Goal: Task Accomplishment & Management: Complete application form

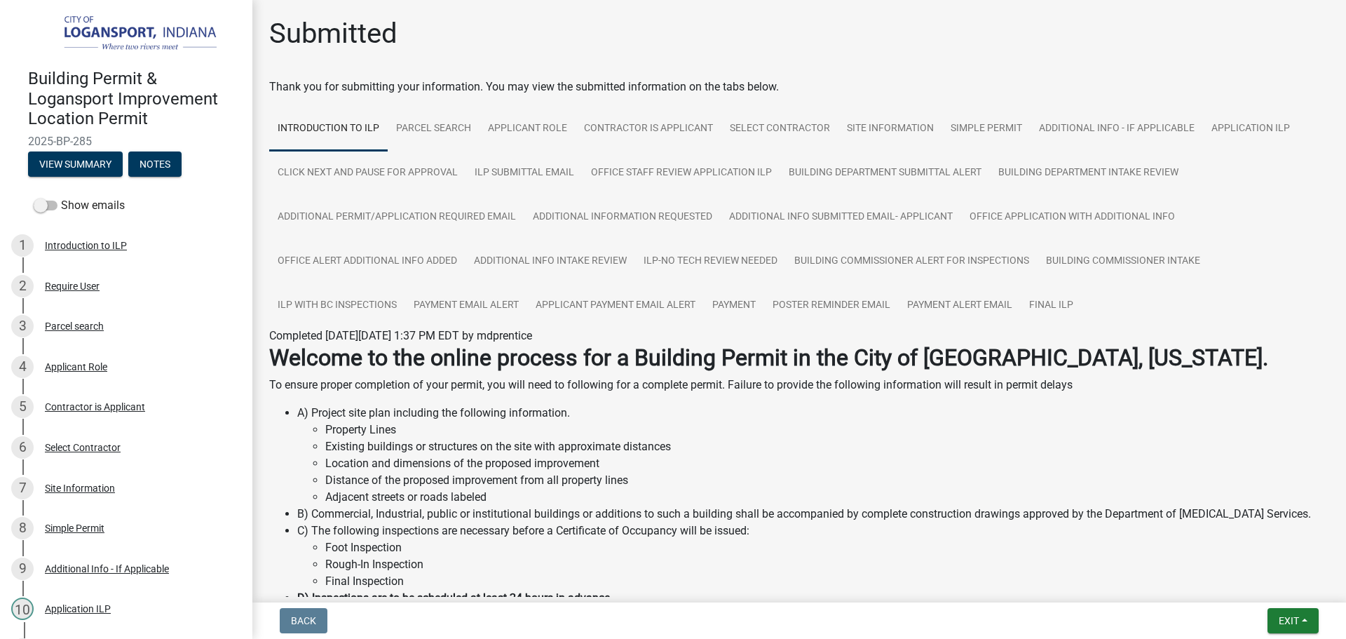
scroll to position [724, 0]
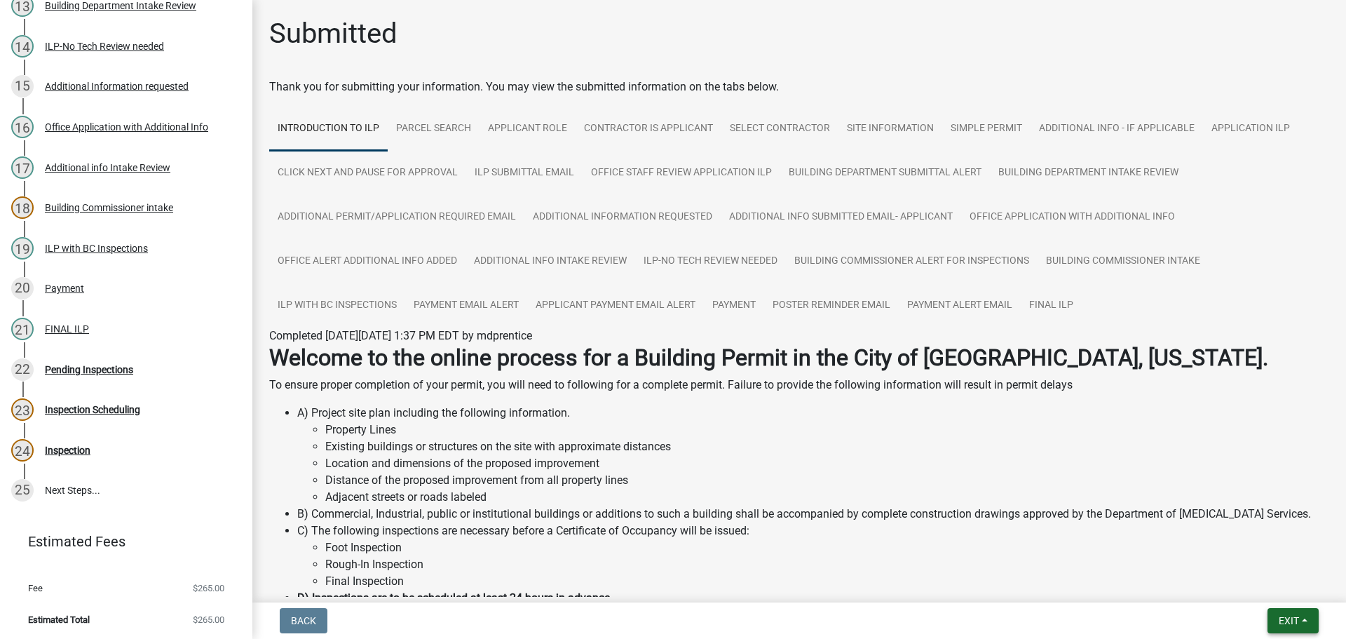
click at [1298, 627] on button "Exit" at bounding box center [1293, 620] width 51 height 25
click at [1264, 588] on button "Save & Exit" at bounding box center [1263, 584] width 112 height 34
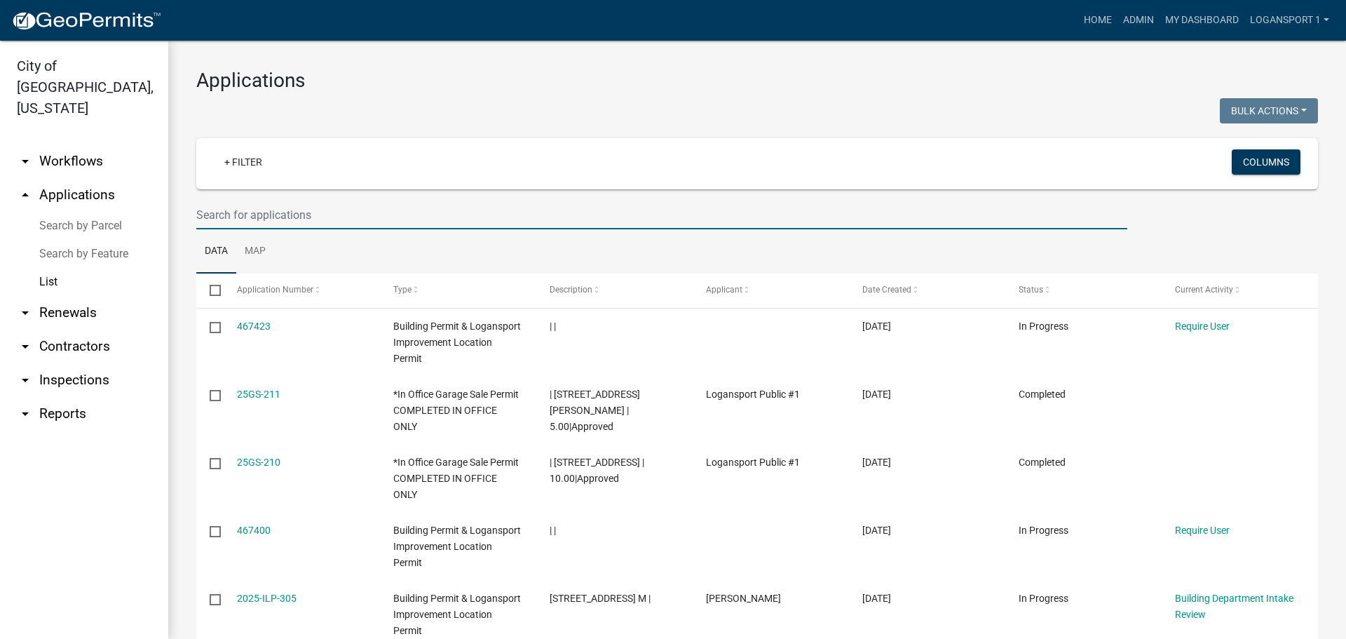
click at [486, 212] on input "text" at bounding box center [661, 215] width 931 height 29
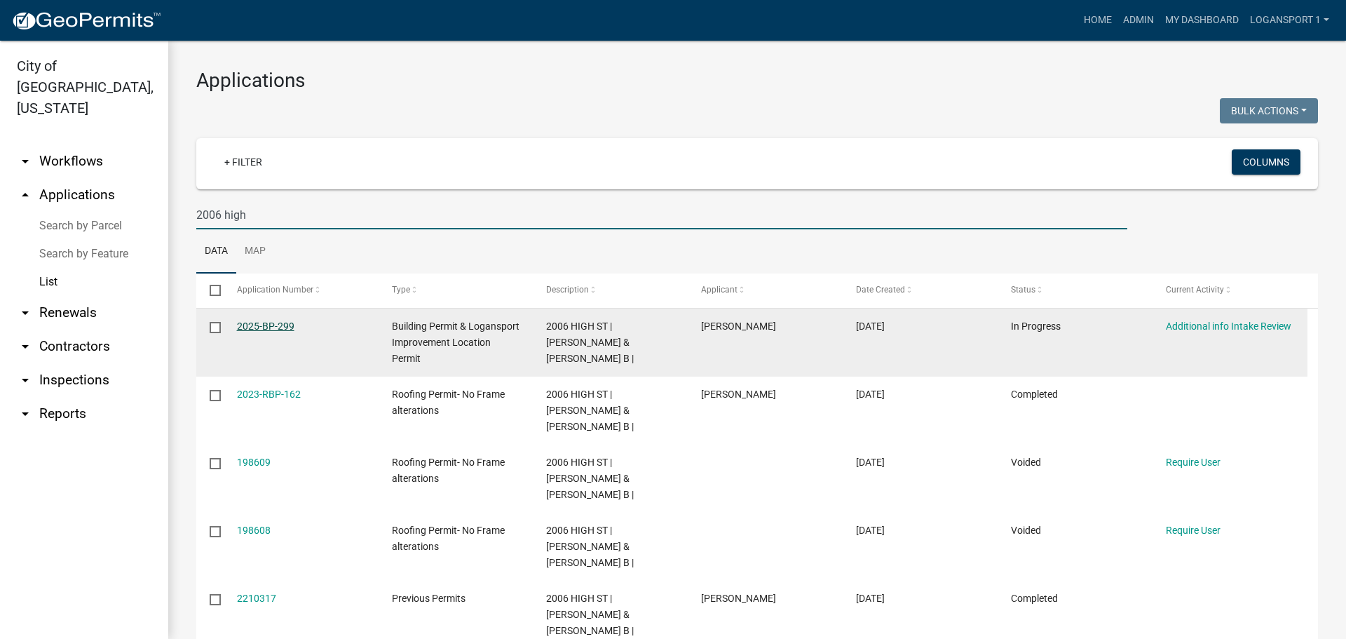
type input "2006 high"
click at [258, 326] on link "2025-BP-299" at bounding box center [265, 325] width 57 height 11
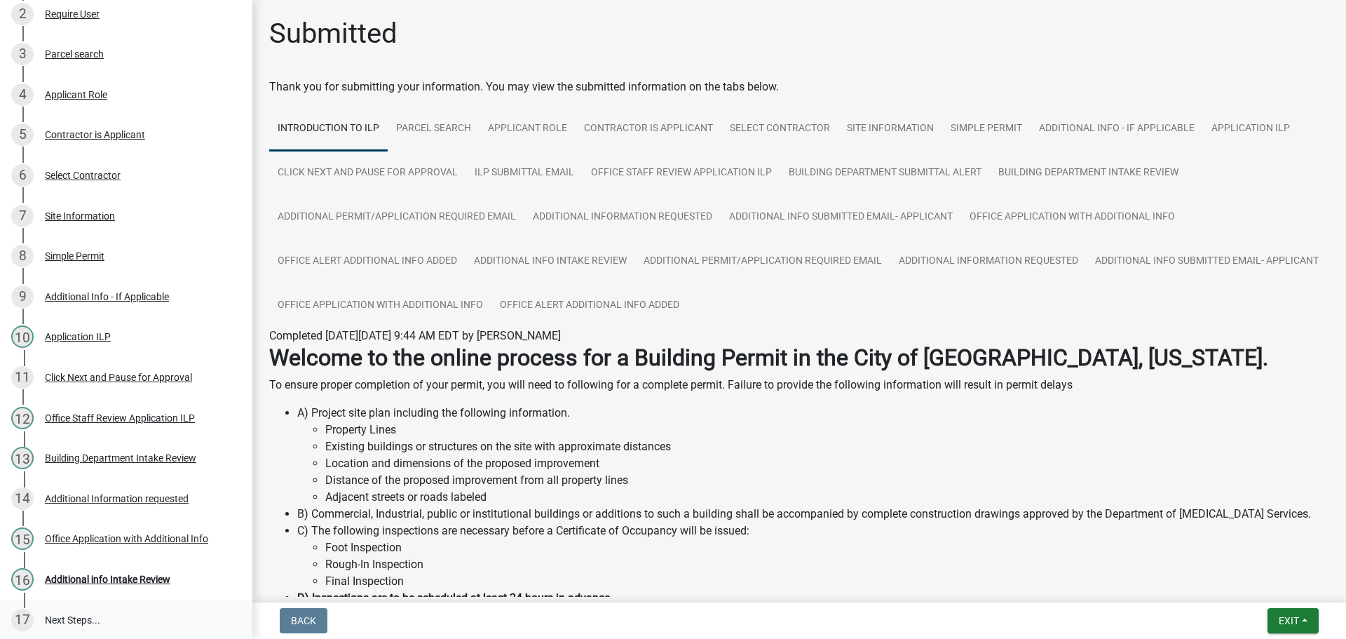
scroll to position [261, 0]
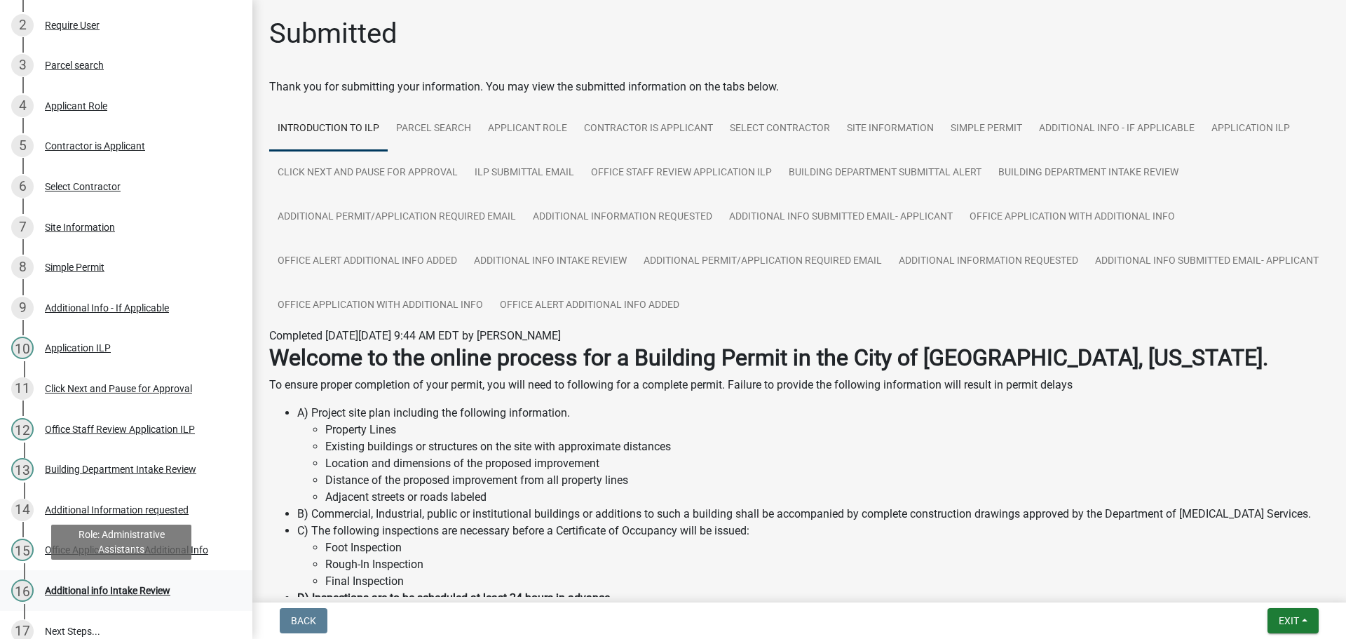
click at [109, 585] on div "Additional info Intake Review" at bounding box center [108, 590] width 126 height 10
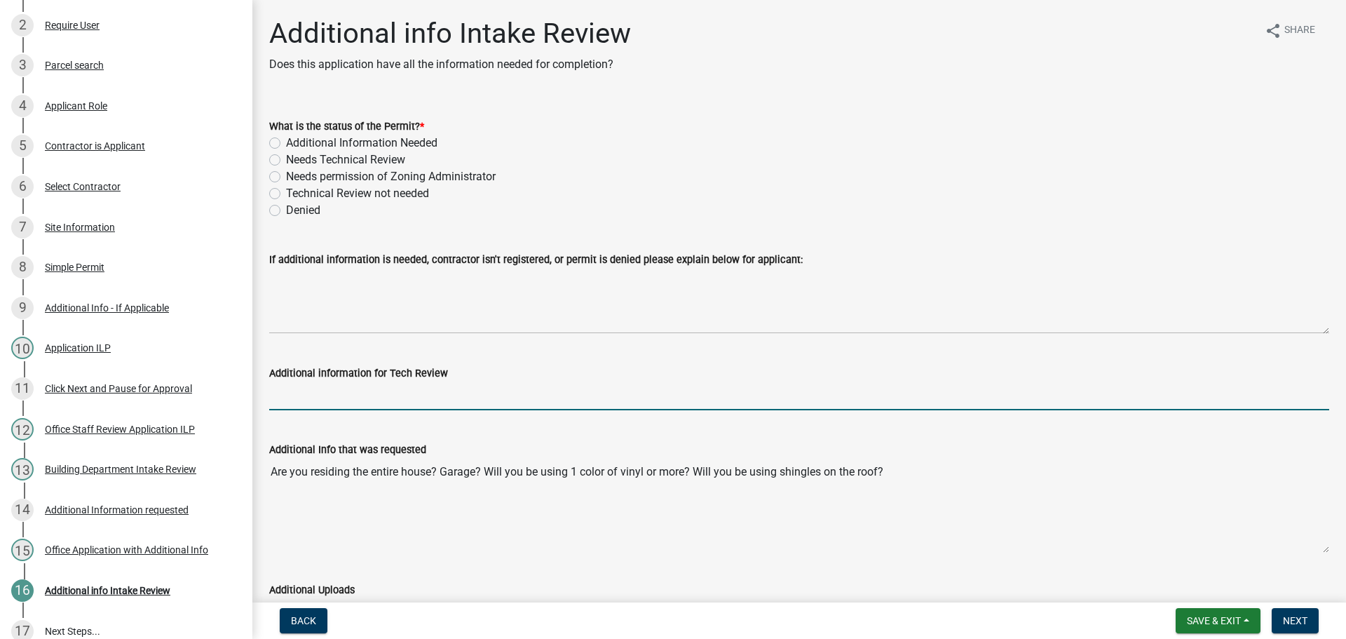
click at [310, 391] on input "Additional information for Tech Review" at bounding box center [799, 395] width 1060 height 29
click at [86, 262] on div "Simple Permit" at bounding box center [75, 267] width 60 height 10
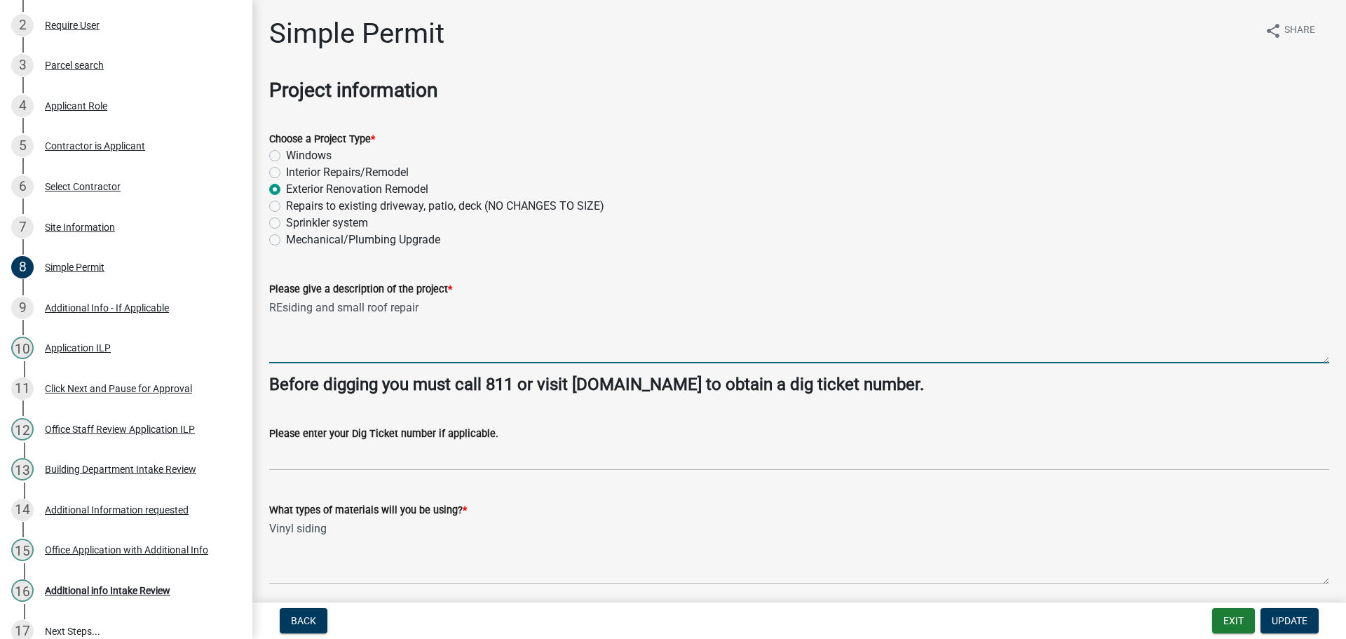
click at [456, 309] on textarea "REsiding and small roof repair" at bounding box center [799, 330] width 1060 height 66
click at [318, 308] on textarea "REsiding and small roof repair" at bounding box center [799, 330] width 1060 height 66
click at [570, 313] on textarea "REsiding garage only 1 color vinyl and small roof repair" at bounding box center [799, 330] width 1060 height 66
type textarea "REsiding garage only 1 color vinyl and small roof repair with shingles"
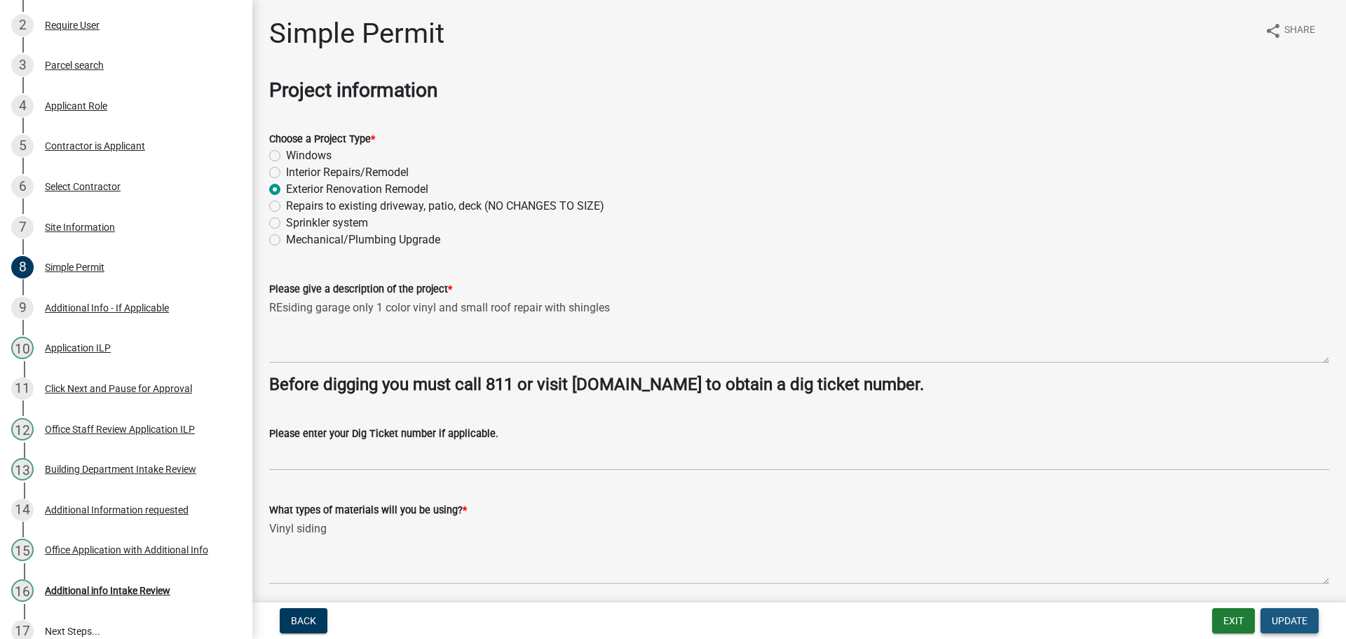
click at [1291, 619] on span "Update" at bounding box center [1290, 620] width 36 height 11
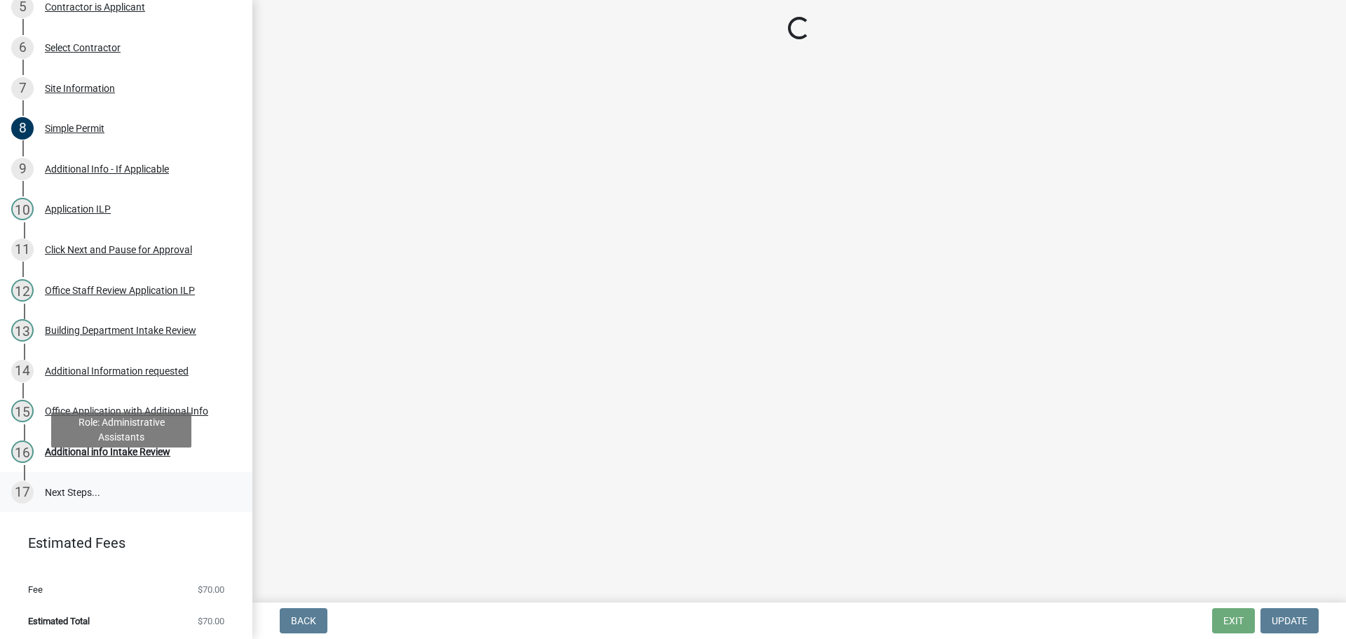
scroll to position [401, 0]
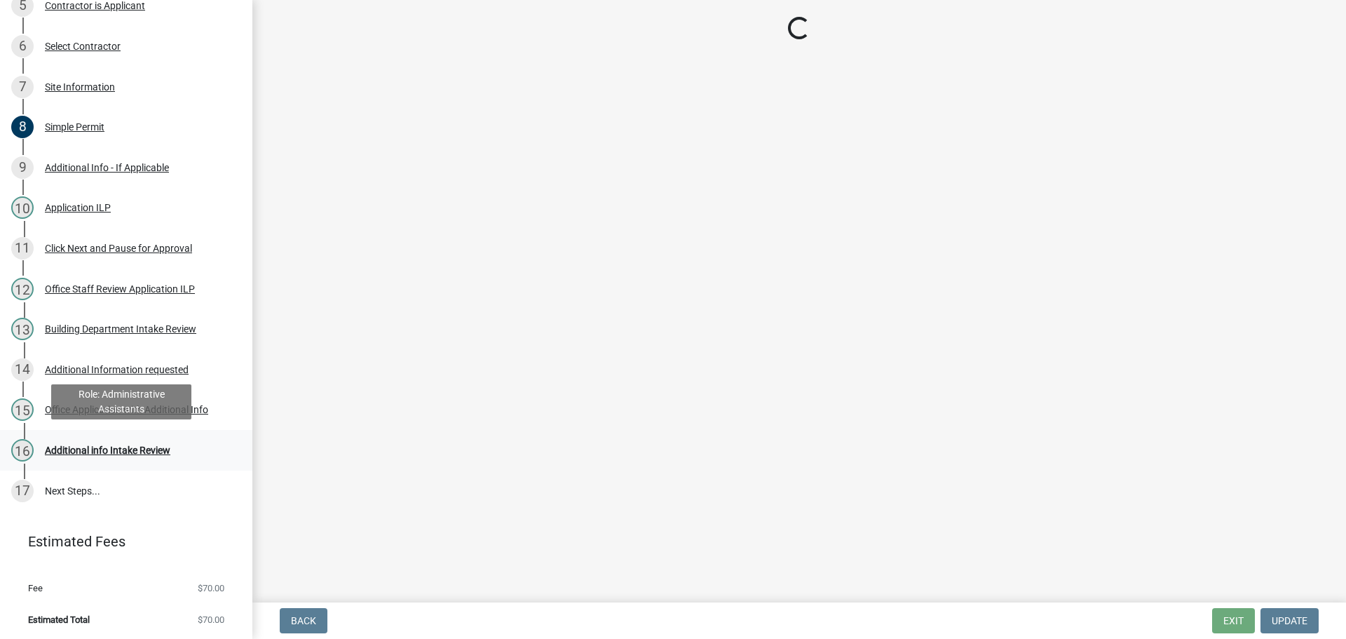
click at [107, 449] on div "Additional info Intake Review" at bounding box center [108, 450] width 126 height 10
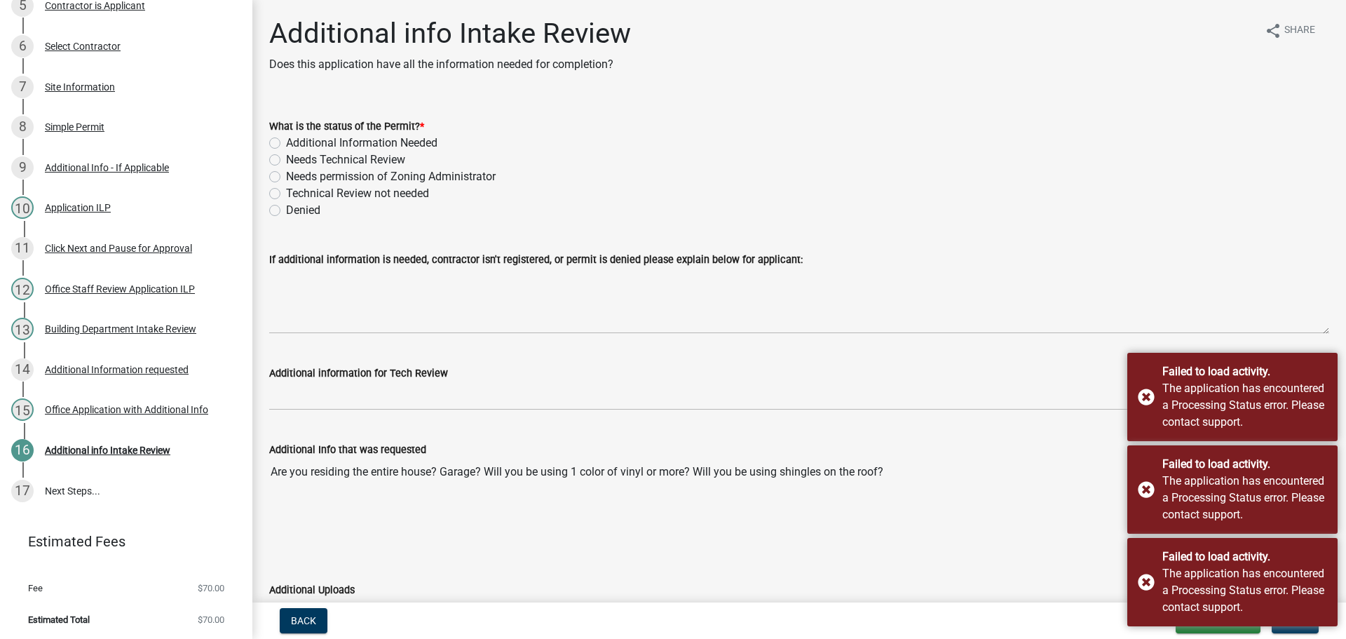
click at [286, 191] on label "Technical Review not needed" at bounding box center [357, 193] width 143 height 17
click at [286, 191] on input "Technical Review not needed" at bounding box center [290, 189] width 9 height 9
radio input "true"
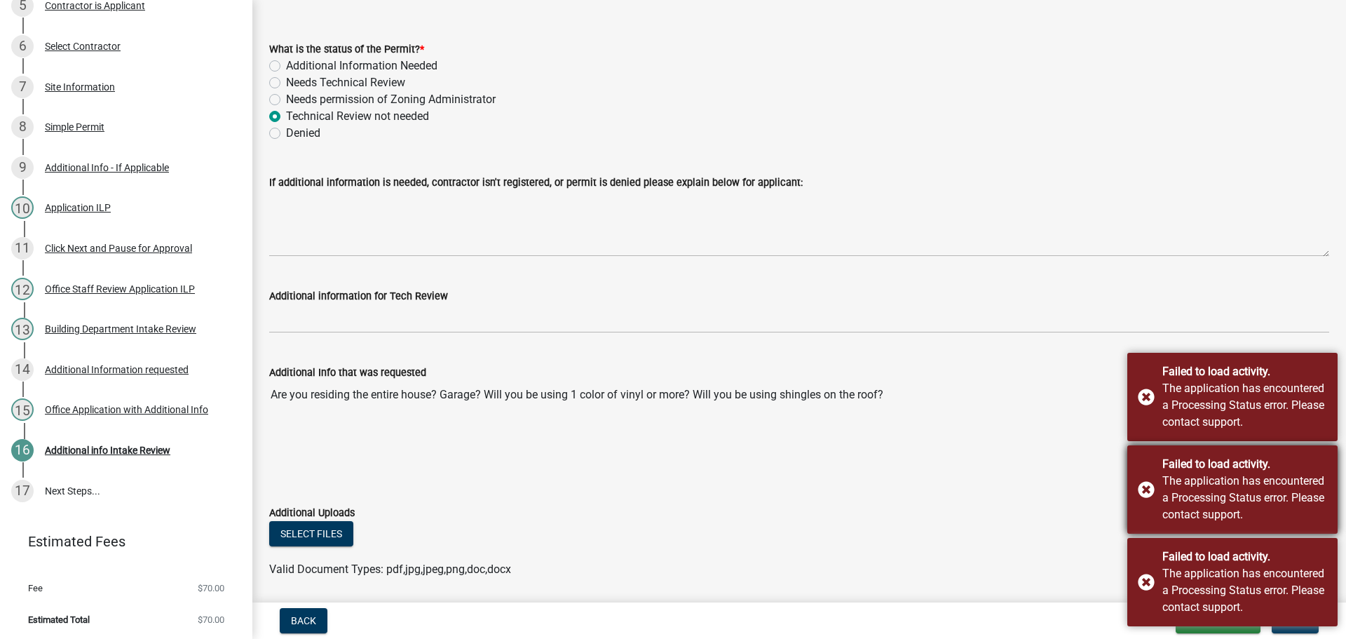
scroll to position [126, 0]
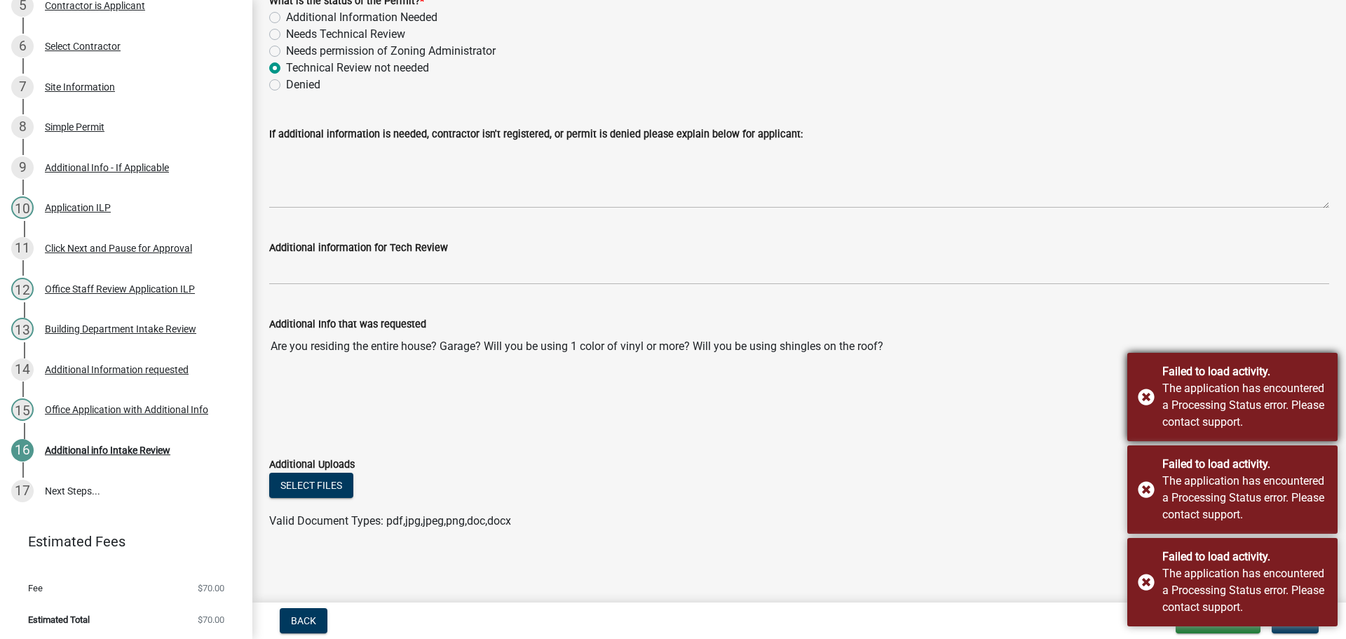
click at [1139, 403] on div "Failed to load activity. The application has encountered a Processing Status er…" at bounding box center [1232, 397] width 210 height 88
click at [1141, 488] on div "Failed to load activity. The application has encountered a Processing Status er…" at bounding box center [1232, 489] width 210 height 88
click at [1141, 441] on div "Failed to load activity. The application has encountered a Processing Status er…" at bounding box center [1232, 397] width 210 height 88
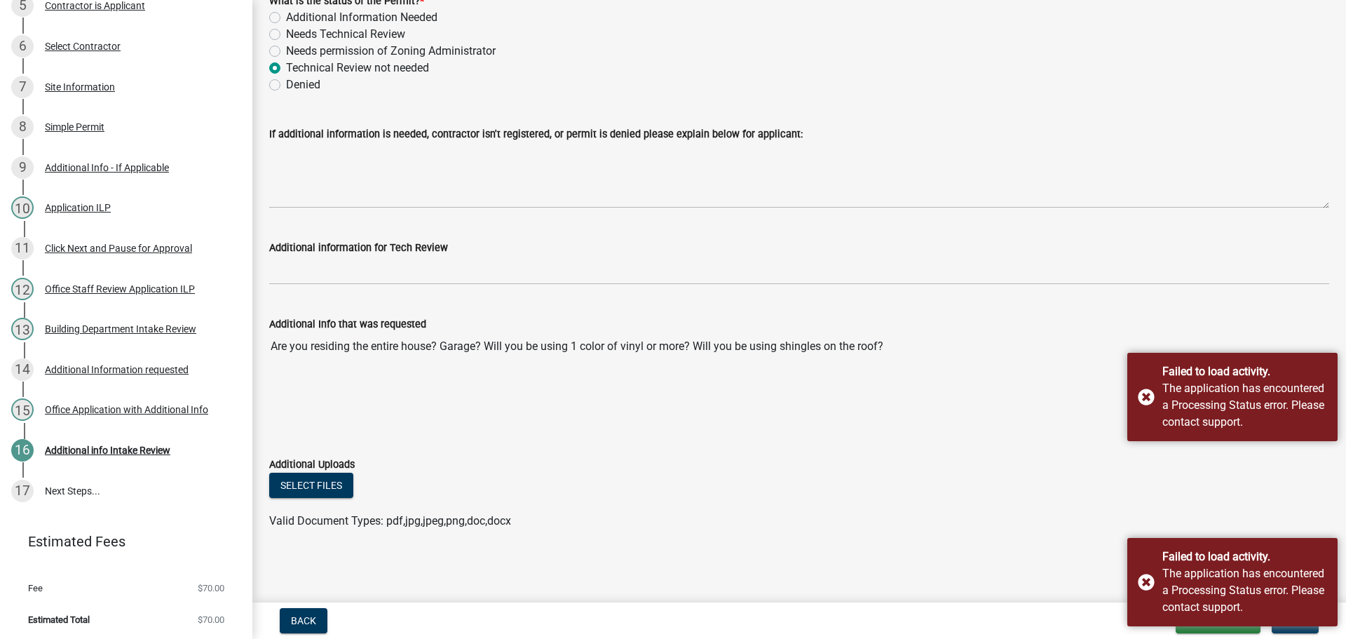
click at [1141, 487] on div "Failed to load activity. The application has encountered a Processing Status er…" at bounding box center [1232, 489] width 210 height 88
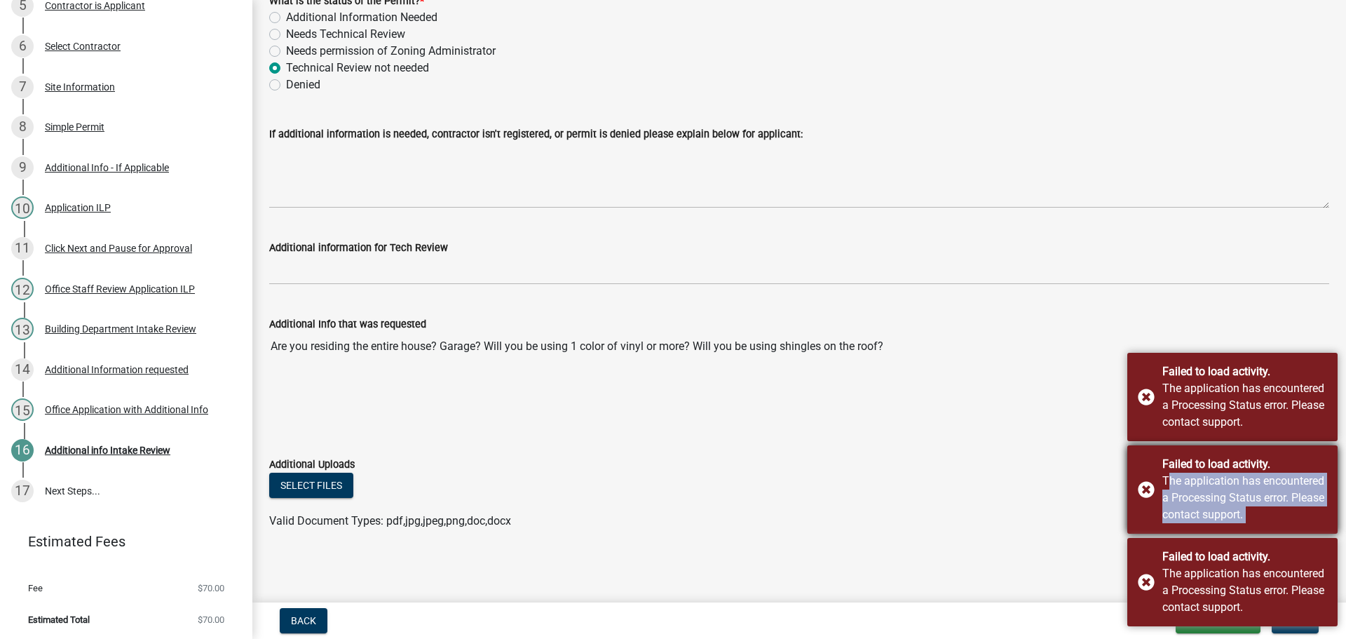
click at [1141, 487] on div "Failed to load activity. The application has encountered a Processing Status er…" at bounding box center [1232, 489] width 210 height 88
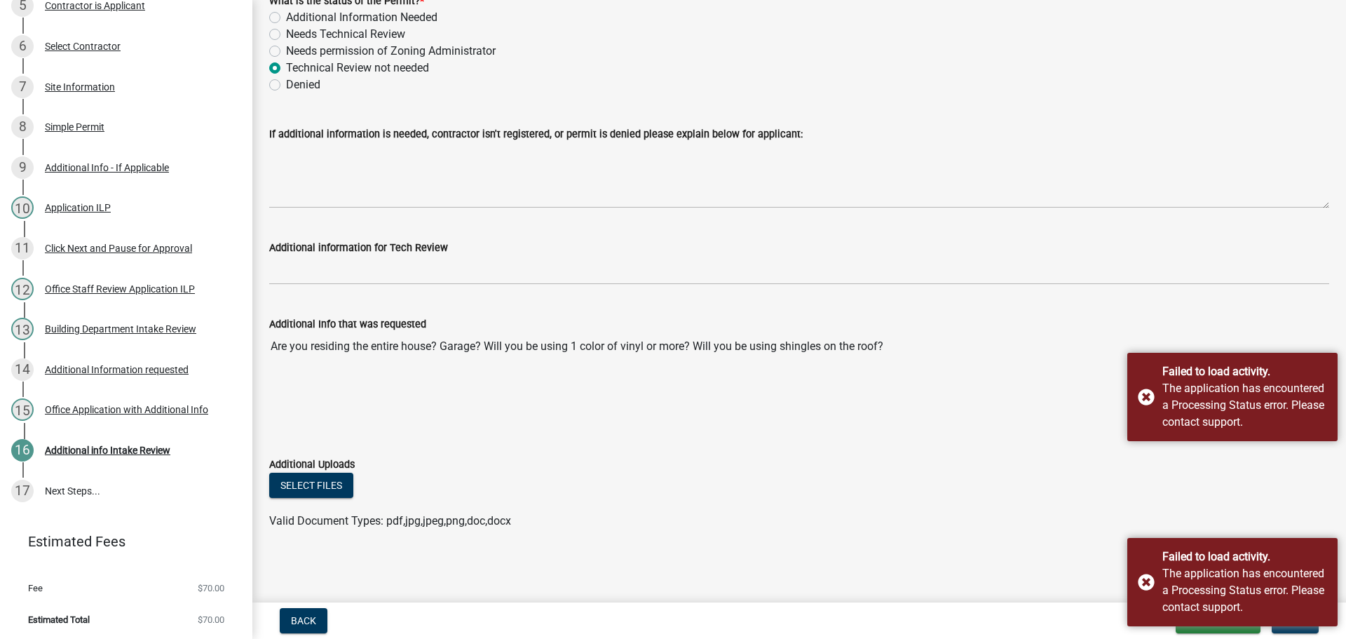
click at [1141, 487] on div "Failed to load activity. The application has encountered a Processing Status er…" at bounding box center [1232, 489] width 210 height 88
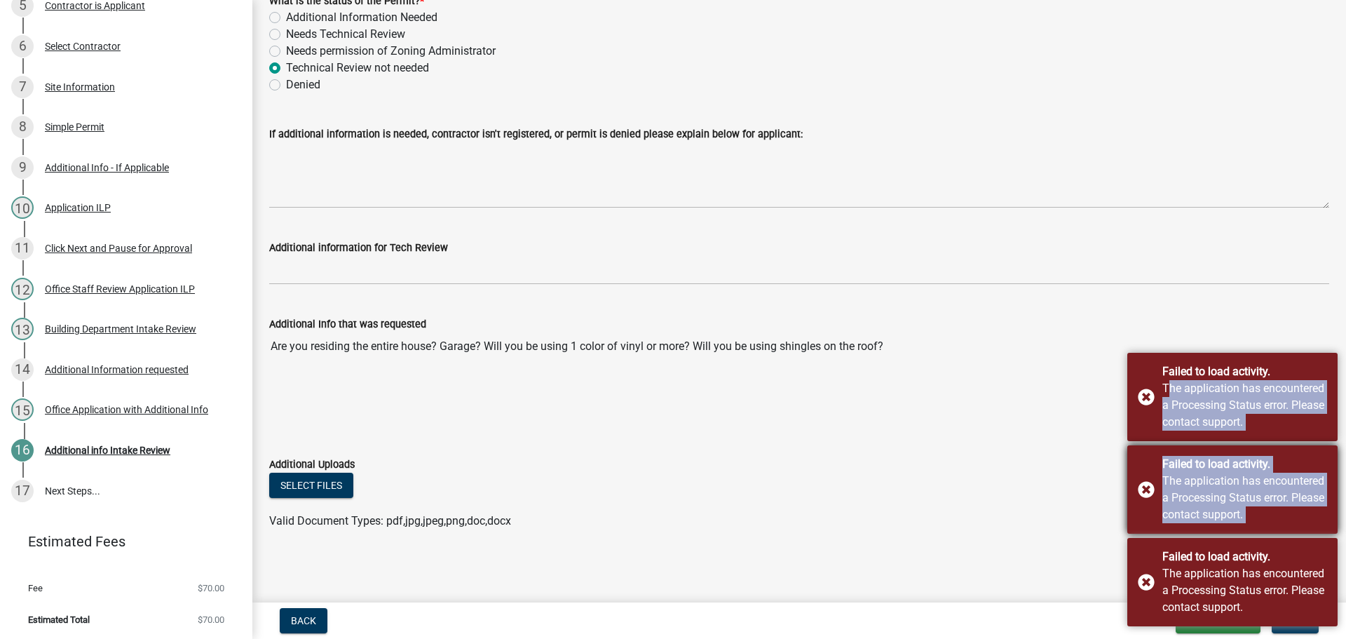
click at [1141, 441] on div "Failed to load activity. The application has encountered a Processing Status er…" at bounding box center [1232, 397] width 210 height 88
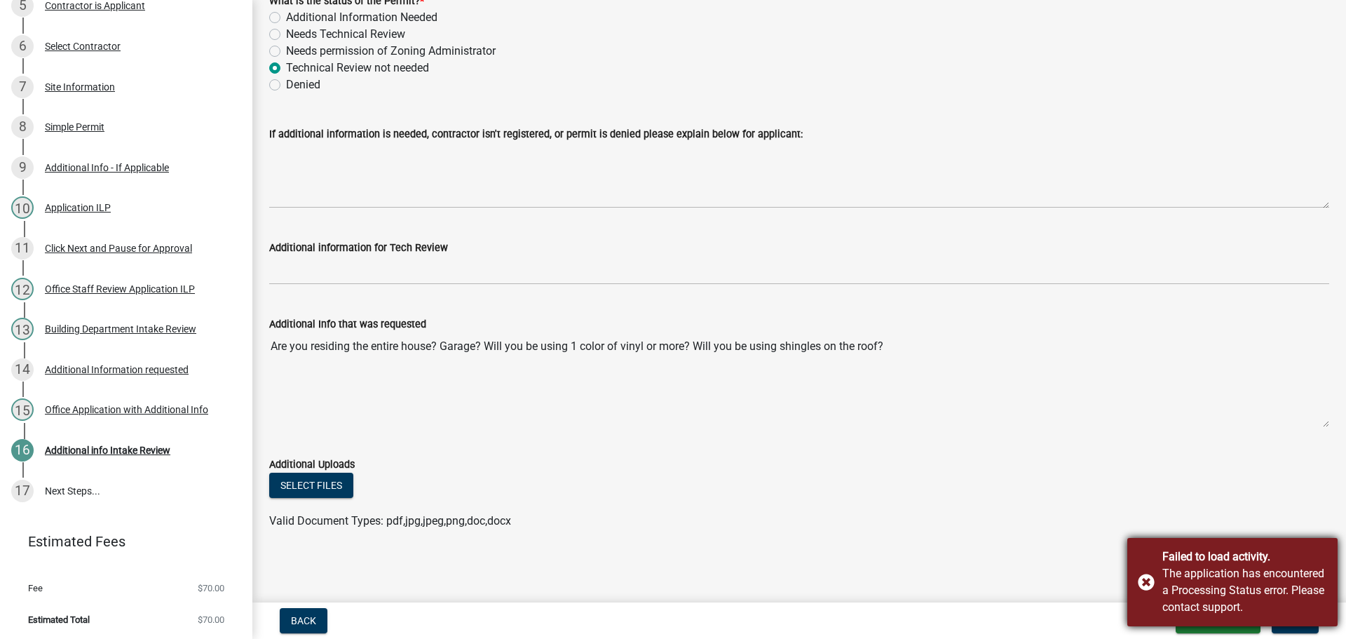
click at [1132, 576] on div "Failed to load activity. The application has encountered a Processing Status er…" at bounding box center [1232, 582] width 210 height 88
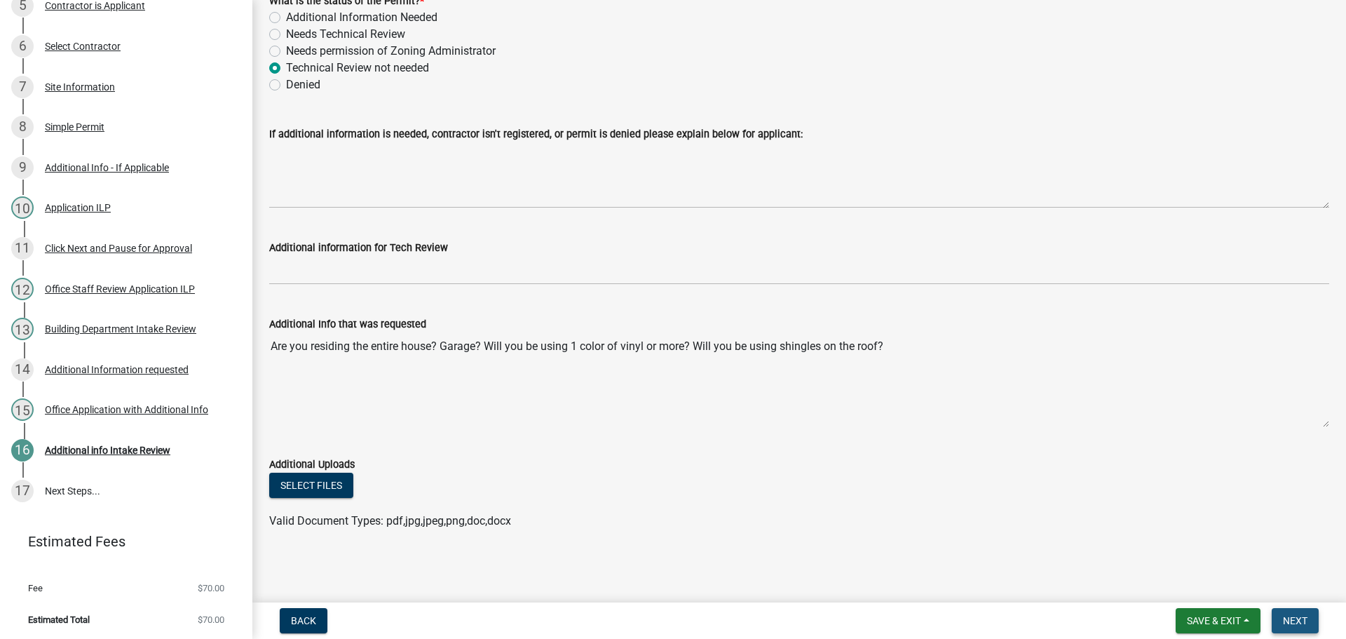
click at [1297, 620] on span "Next" at bounding box center [1295, 620] width 25 height 11
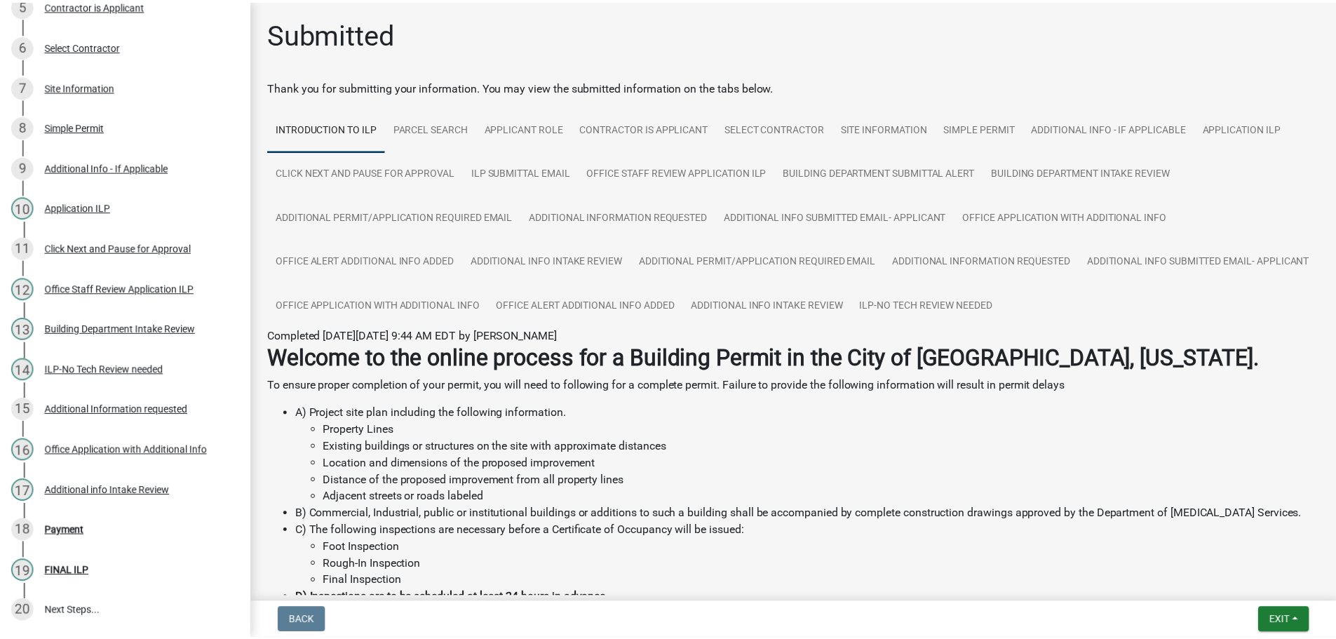
scroll to position [522, 0]
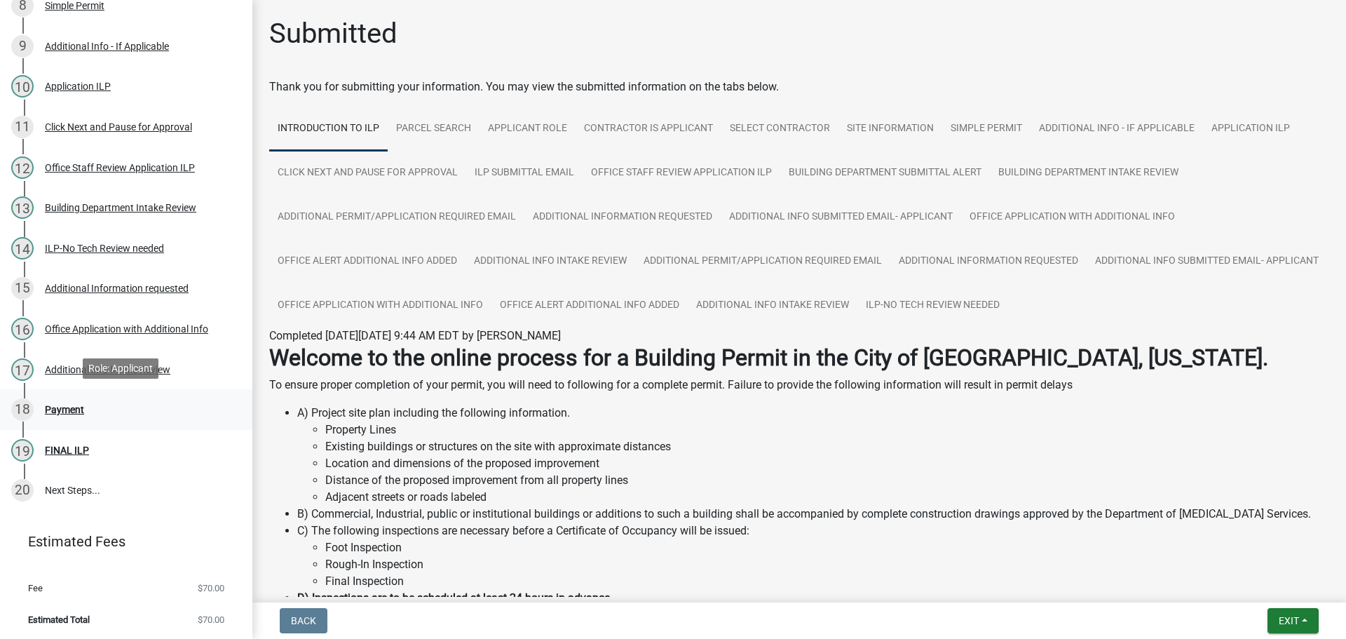
click at [78, 406] on div "Payment" at bounding box center [64, 410] width 39 height 10
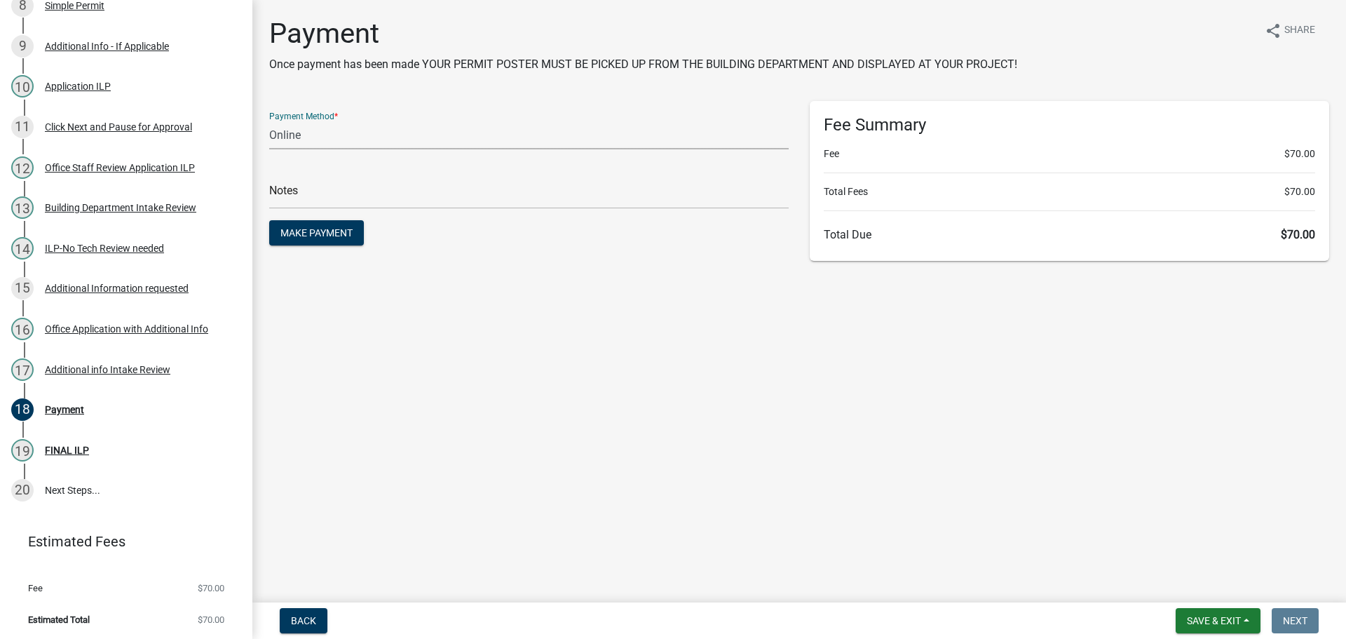
click at [365, 130] on select "Credit Card POS Check Cash Online" at bounding box center [529, 135] width 520 height 29
select select "1: 0"
click at [269, 121] on select "Credit Card POS Check Cash Online" at bounding box center [529, 135] width 520 height 29
click at [348, 177] on div "Check #" at bounding box center [529, 185] width 520 height 48
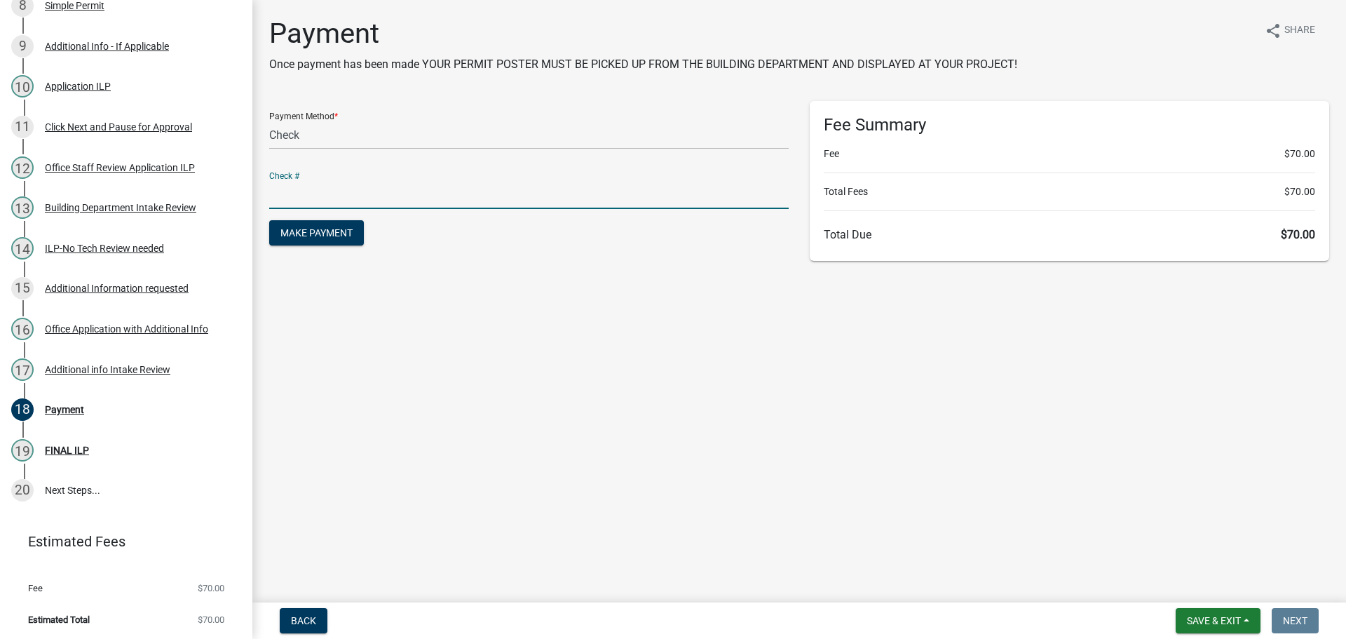
click at [351, 194] on input "text" at bounding box center [529, 194] width 520 height 29
type input "117833"
click at [346, 232] on span "Make Payment" at bounding box center [316, 232] width 72 height 11
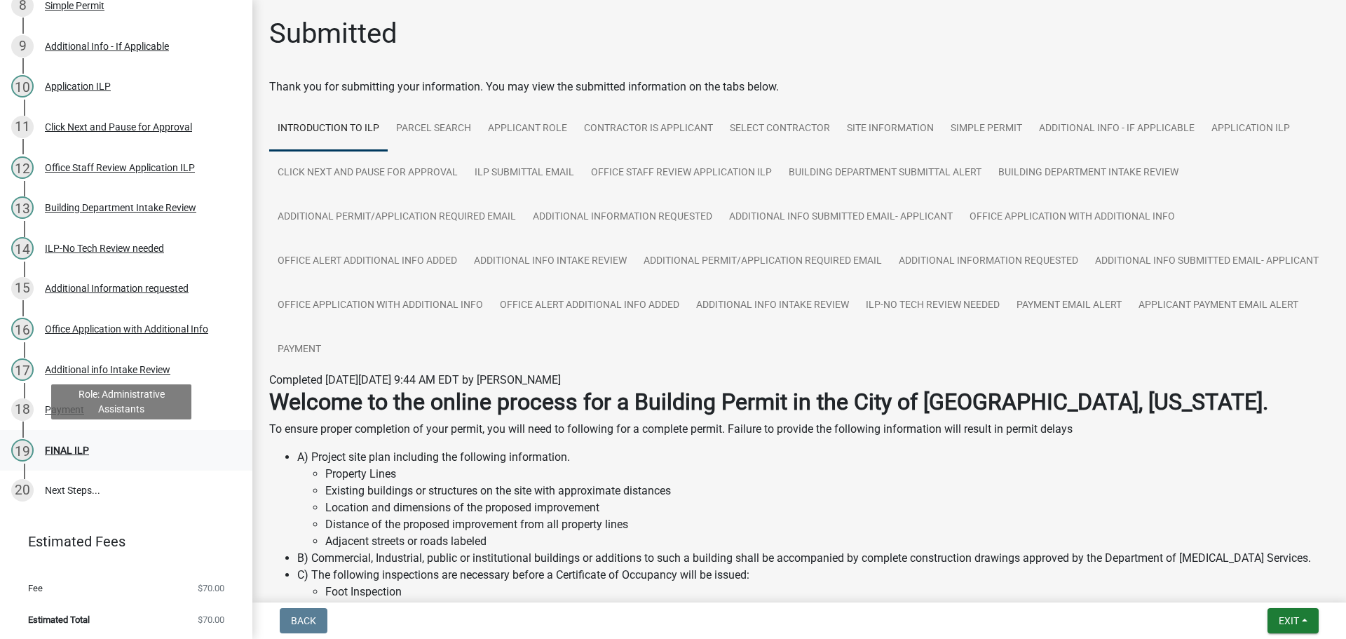
click at [57, 445] on div "FINAL ILP" at bounding box center [67, 450] width 44 height 10
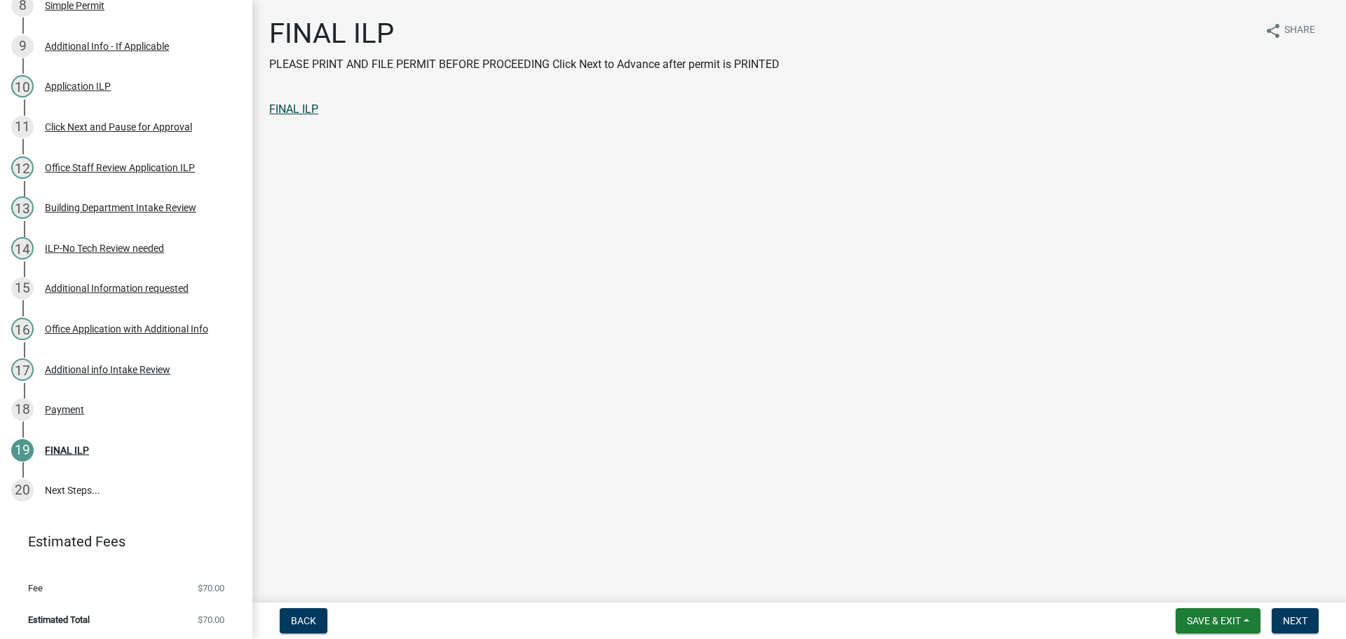
click at [297, 106] on link "FINAL ILP" at bounding box center [293, 108] width 49 height 13
click at [1292, 613] on button "Next" at bounding box center [1295, 620] width 47 height 25
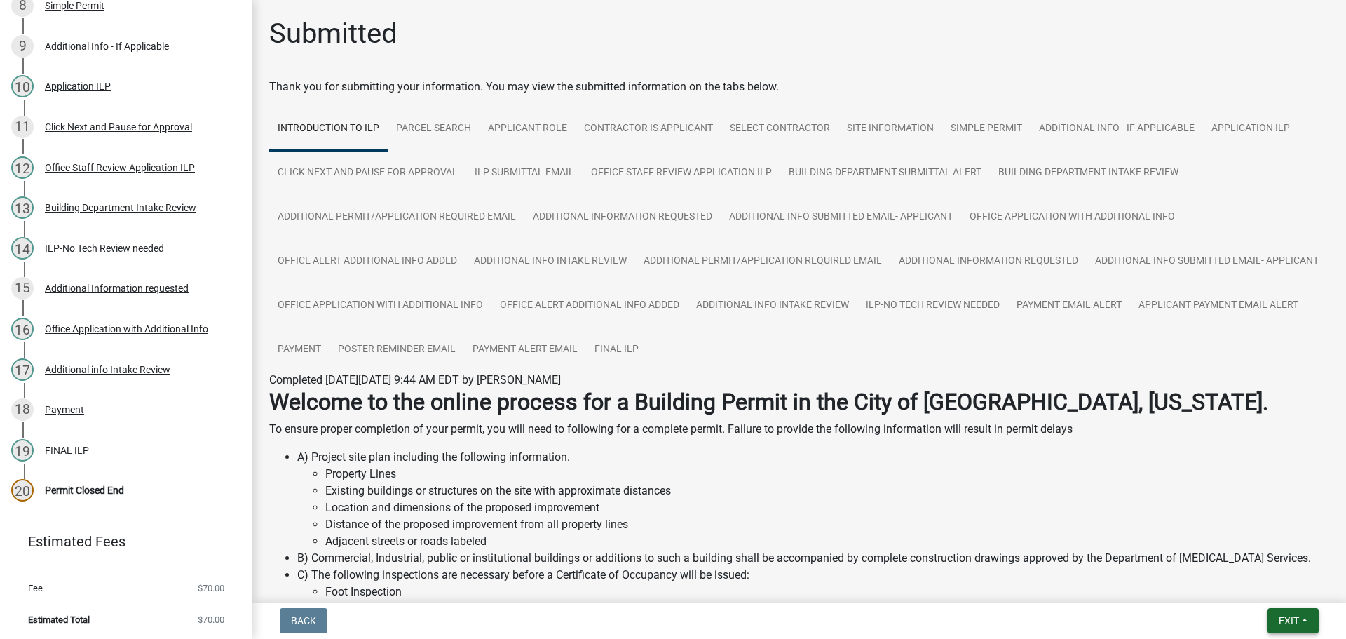
click at [1284, 621] on span "Exit" at bounding box center [1289, 620] width 20 height 11
click at [1275, 589] on button "Save & Exit" at bounding box center [1263, 584] width 112 height 34
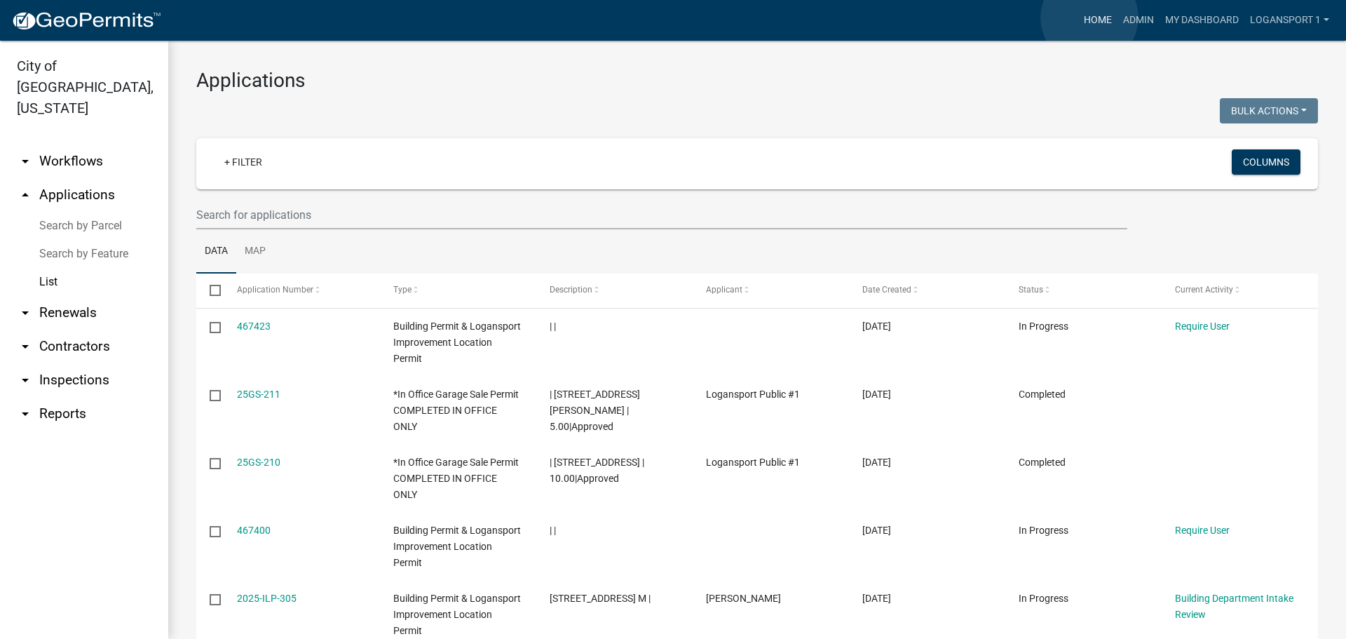
click at [1090, 18] on link "Home" at bounding box center [1097, 20] width 39 height 27
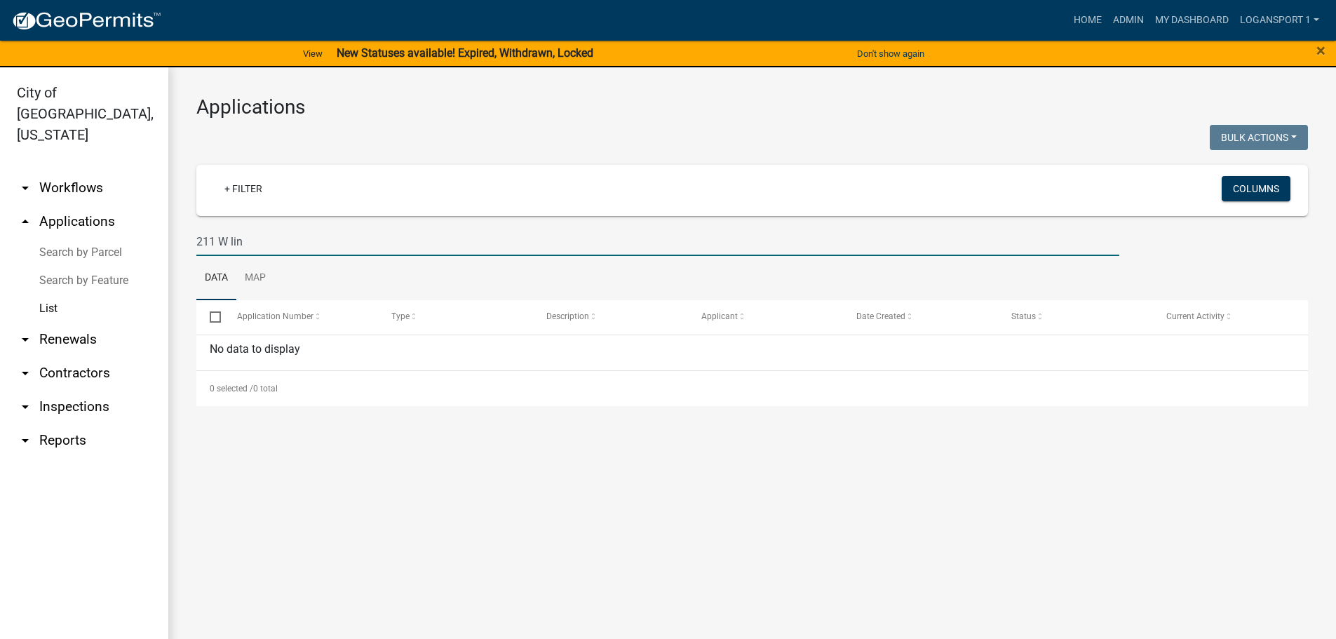
click at [292, 240] on input "211 W lin" at bounding box center [657, 241] width 923 height 29
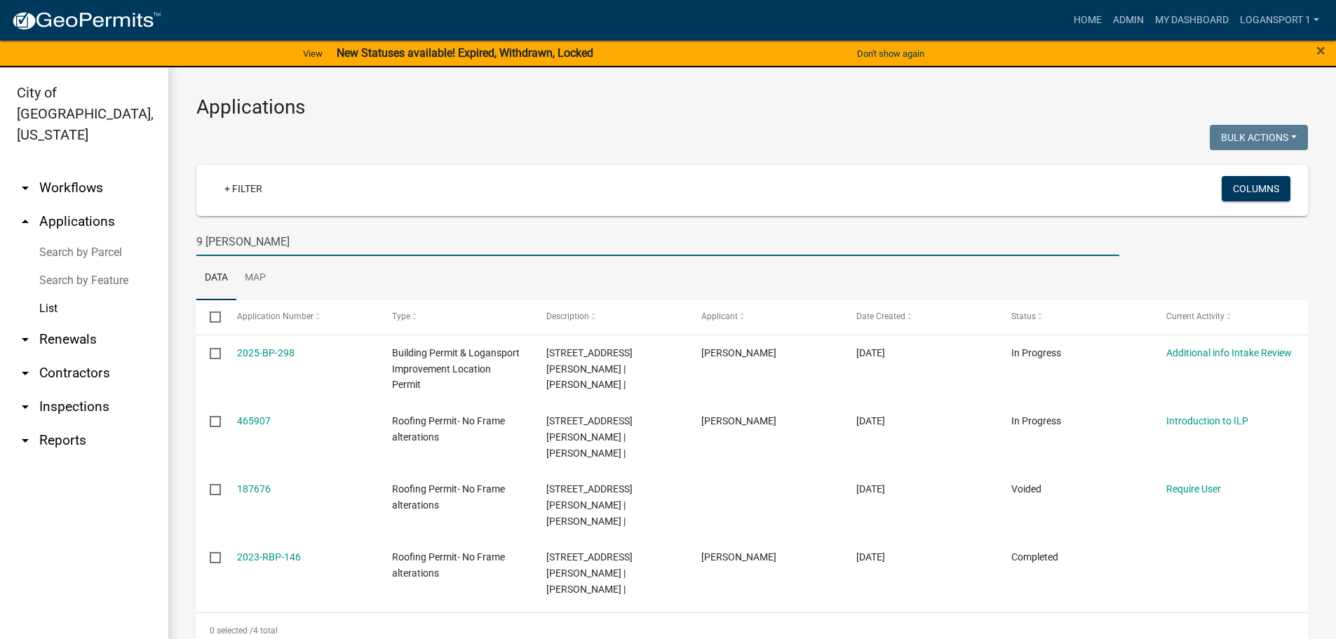
type input "9 [PERSON_NAME]"
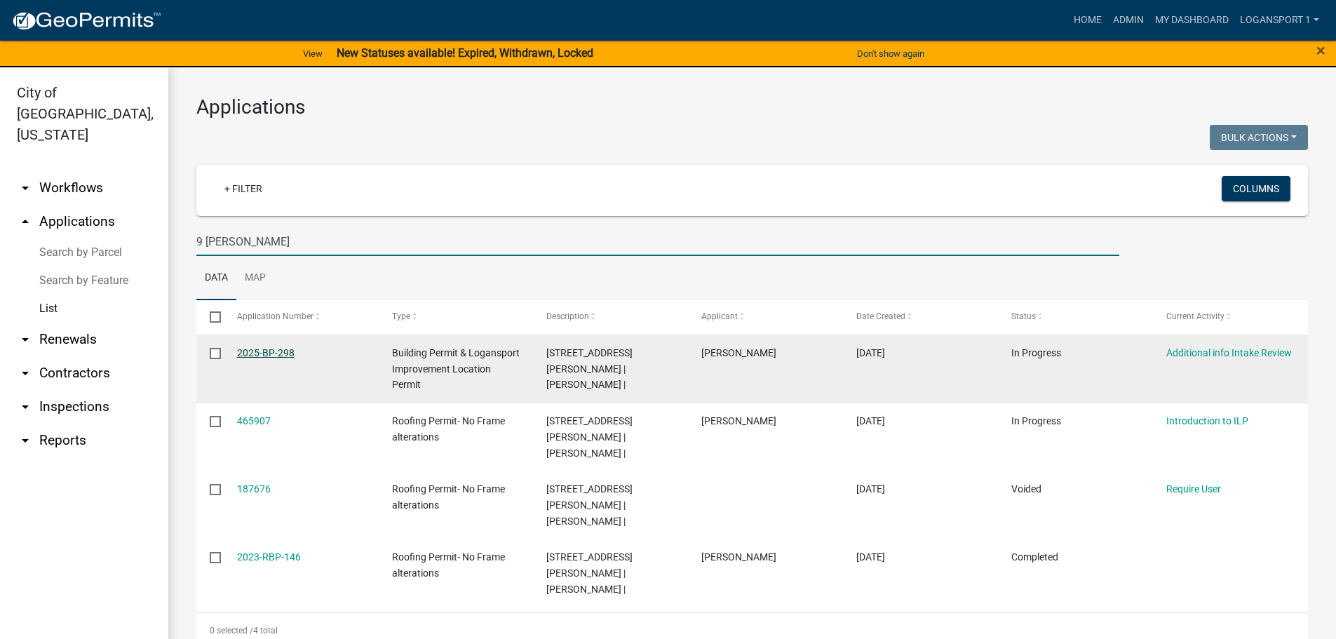
click at [286, 348] on link "2025-BP-298" at bounding box center [265, 352] width 57 height 11
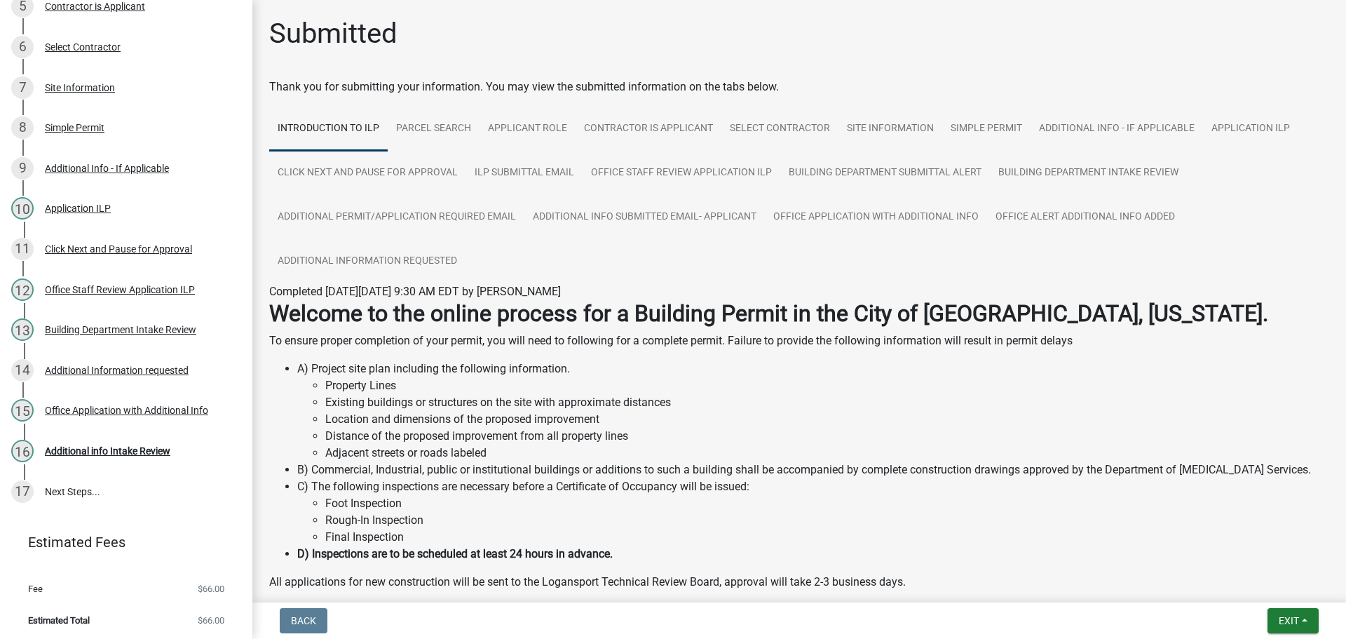
scroll to position [401, 0]
click at [103, 446] on div "Additional info Intake Review" at bounding box center [108, 450] width 126 height 10
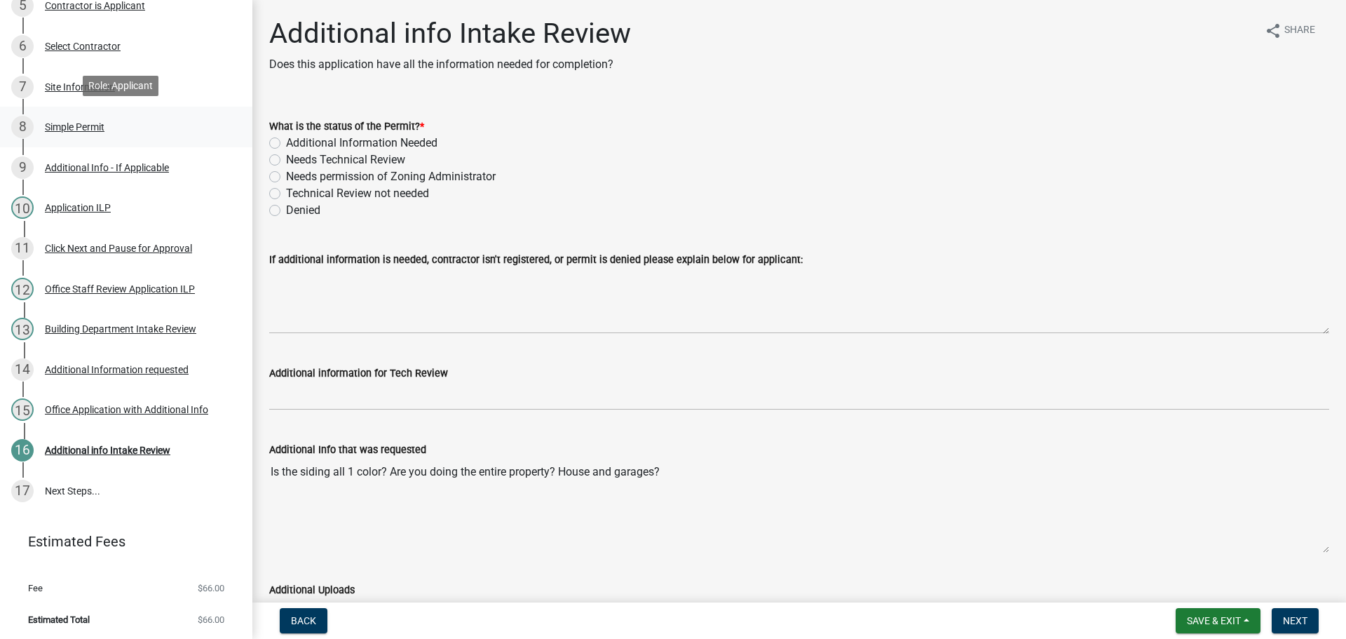
click at [90, 124] on div "Simple Permit" at bounding box center [75, 127] width 60 height 10
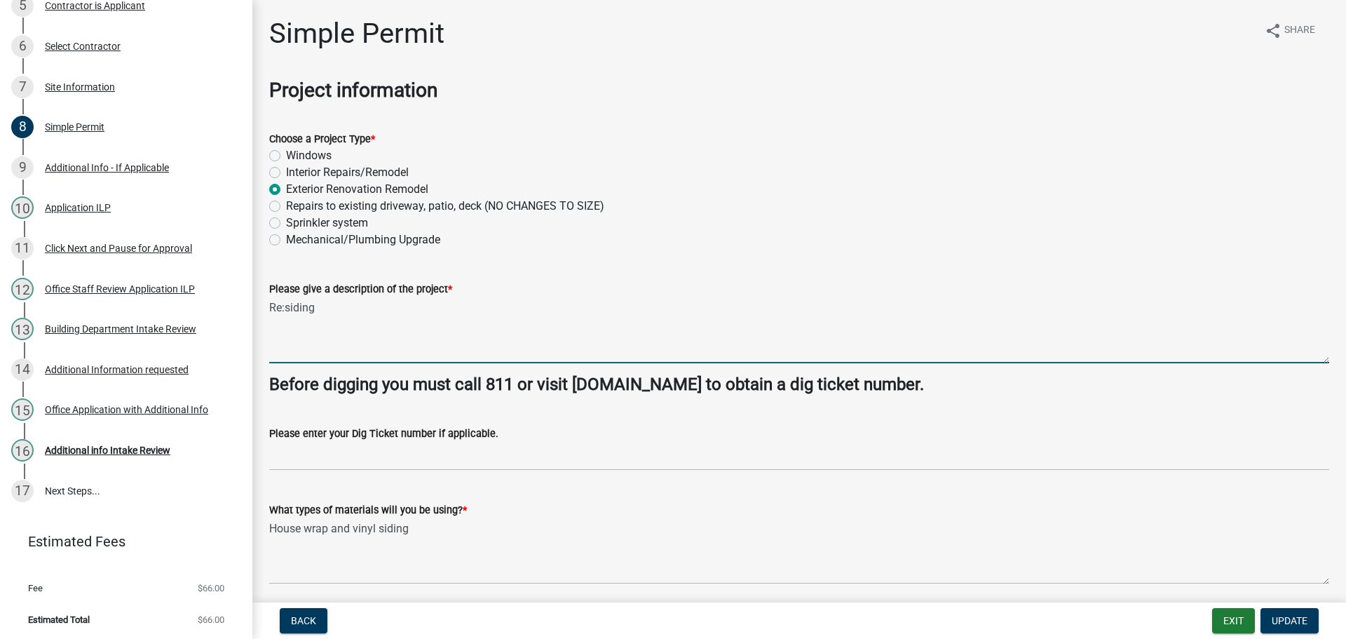
click at [349, 309] on textarea "Re:siding" at bounding box center [799, 330] width 1060 height 66
type textarea "Re:siding garage only with 1 color of vinyl"
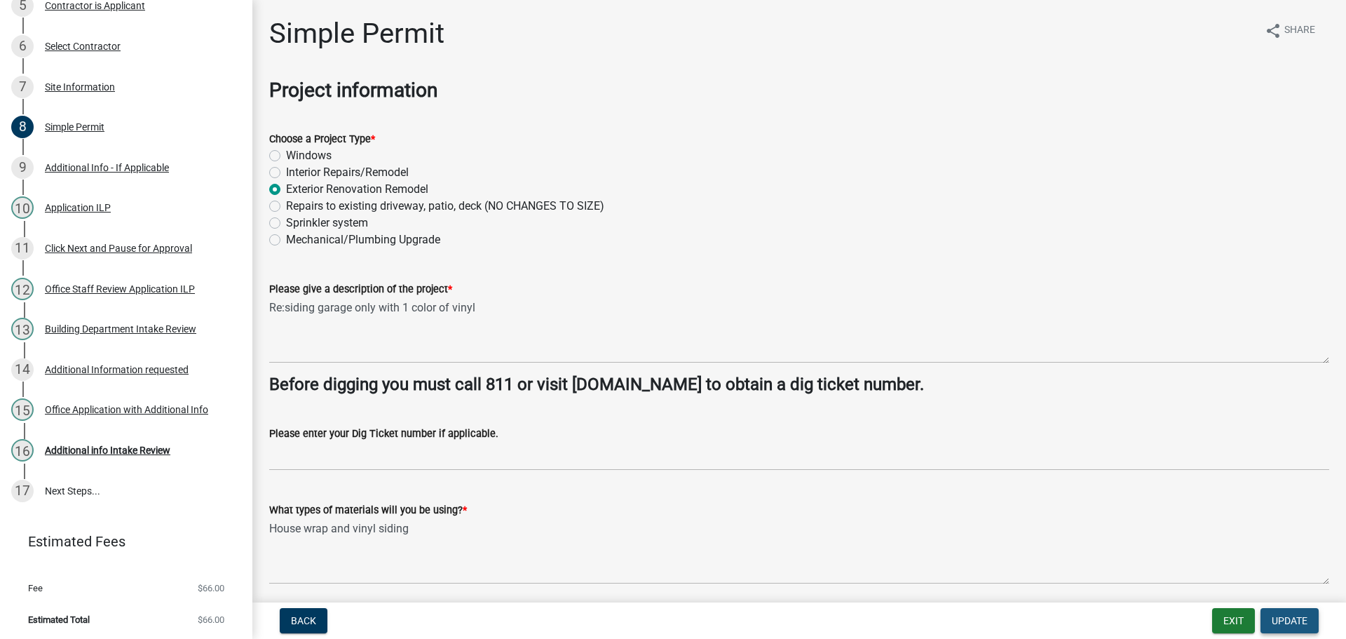
click at [1298, 625] on span "Update" at bounding box center [1290, 620] width 36 height 11
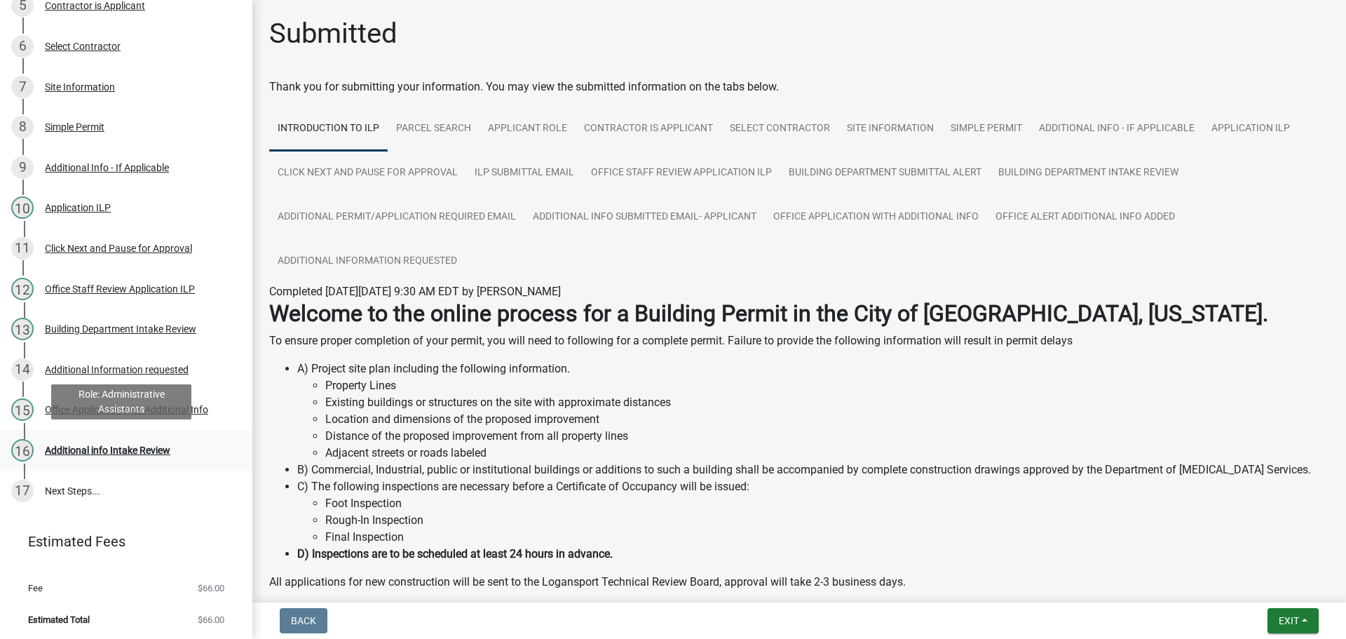
click at [69, 450] on div "Additional info Intake Review" at bounding box center [108, 450] width 126 height 10
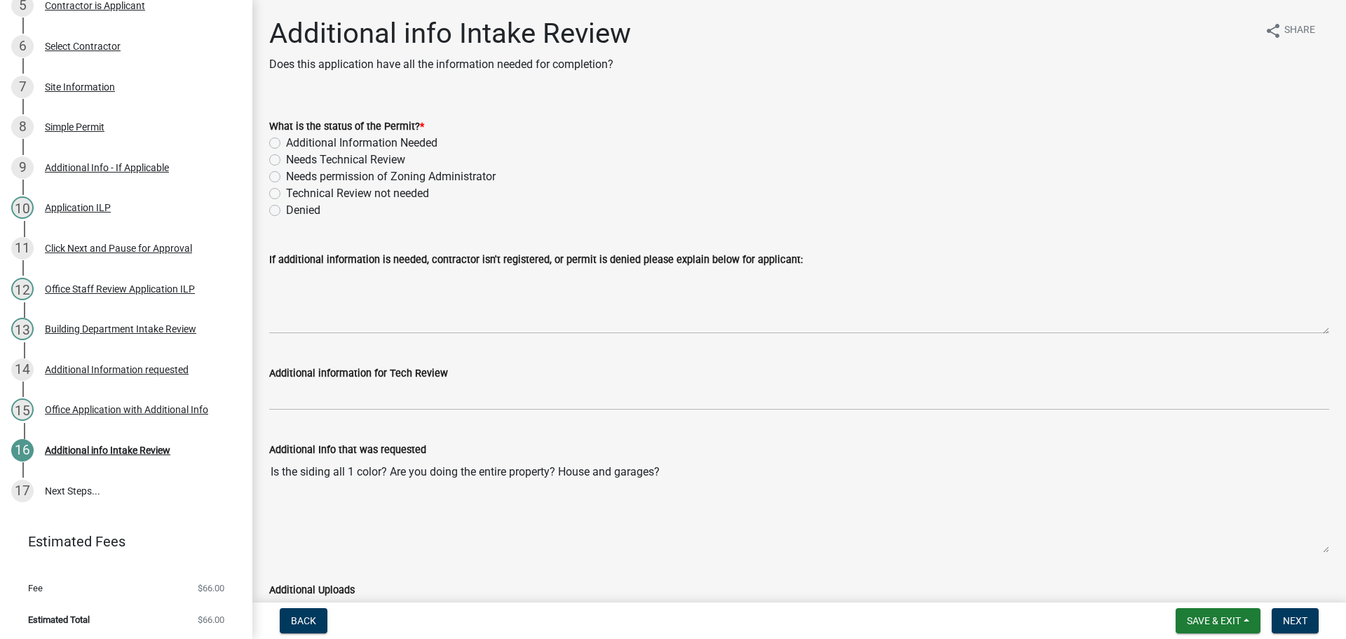
click at [286, 189] on label "Technical Review not needed" at bounding box center [357, 193] width 143 height 17
click at [286, 189] on input "Technical Review not needed" at bounding box center [290, 189] width 9 height 9
radio input "true"
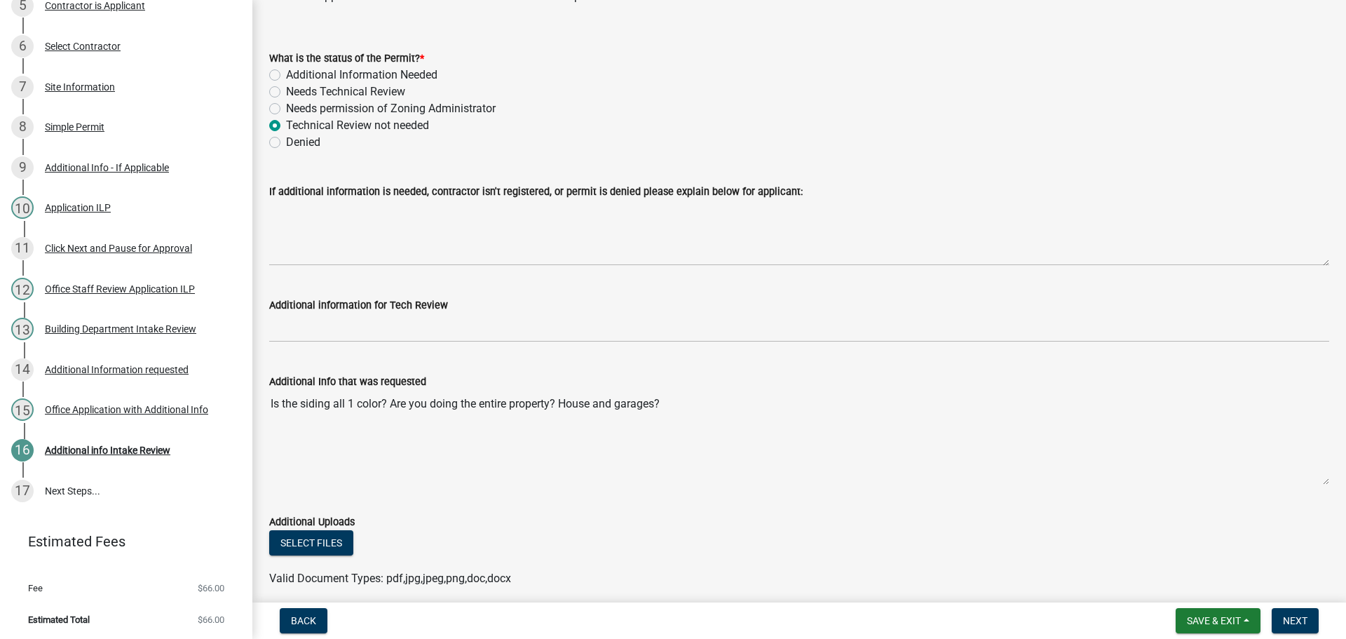
scroll to position [126, 0]
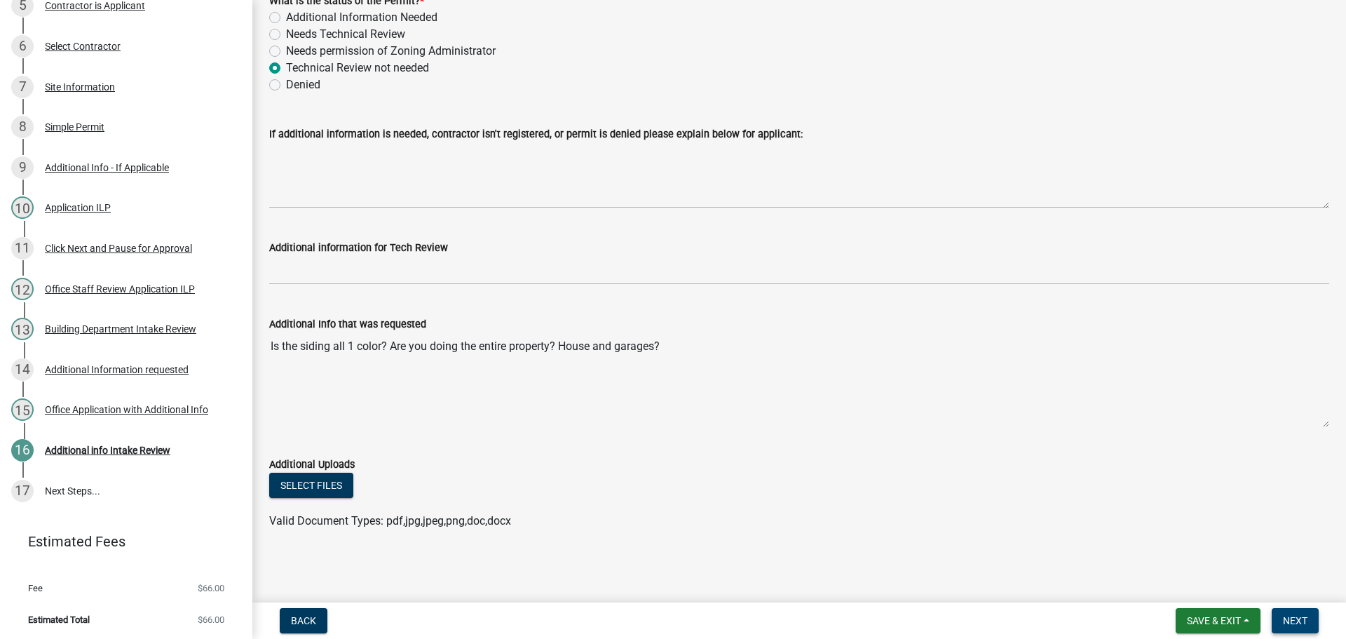
click at [1299, 616] on span "Next" at bounding box center [1295, 620] width 25 height 11
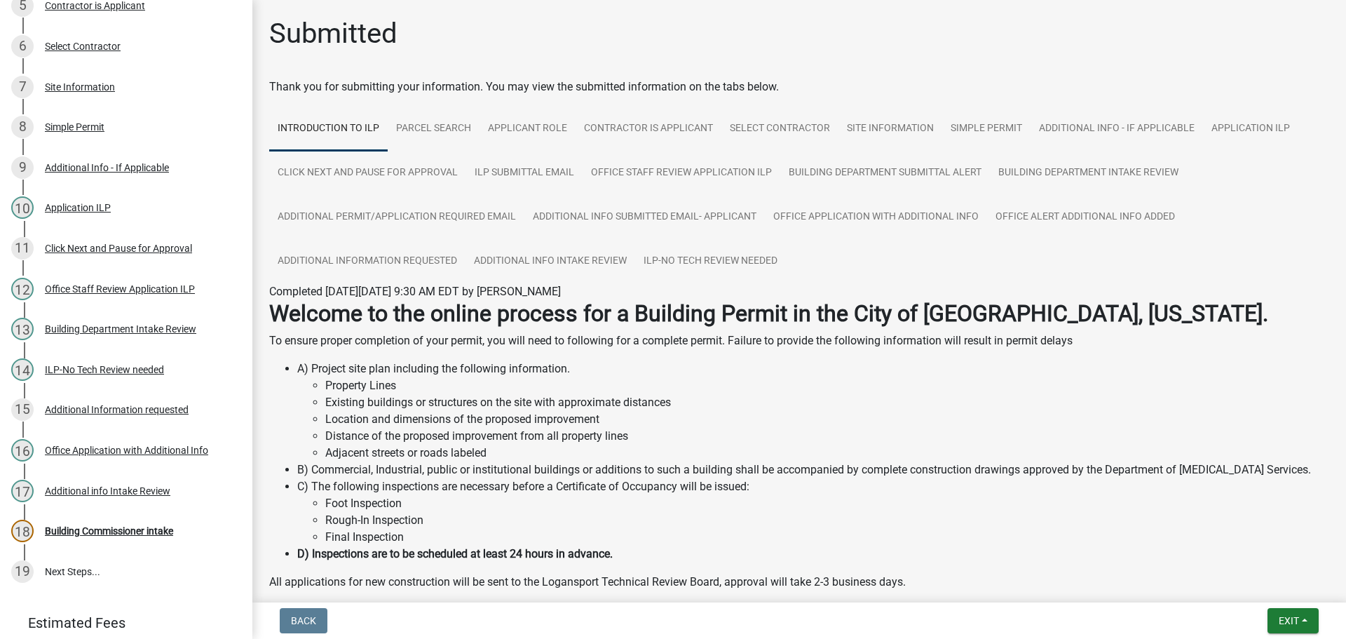
scroll to position [482, 0]
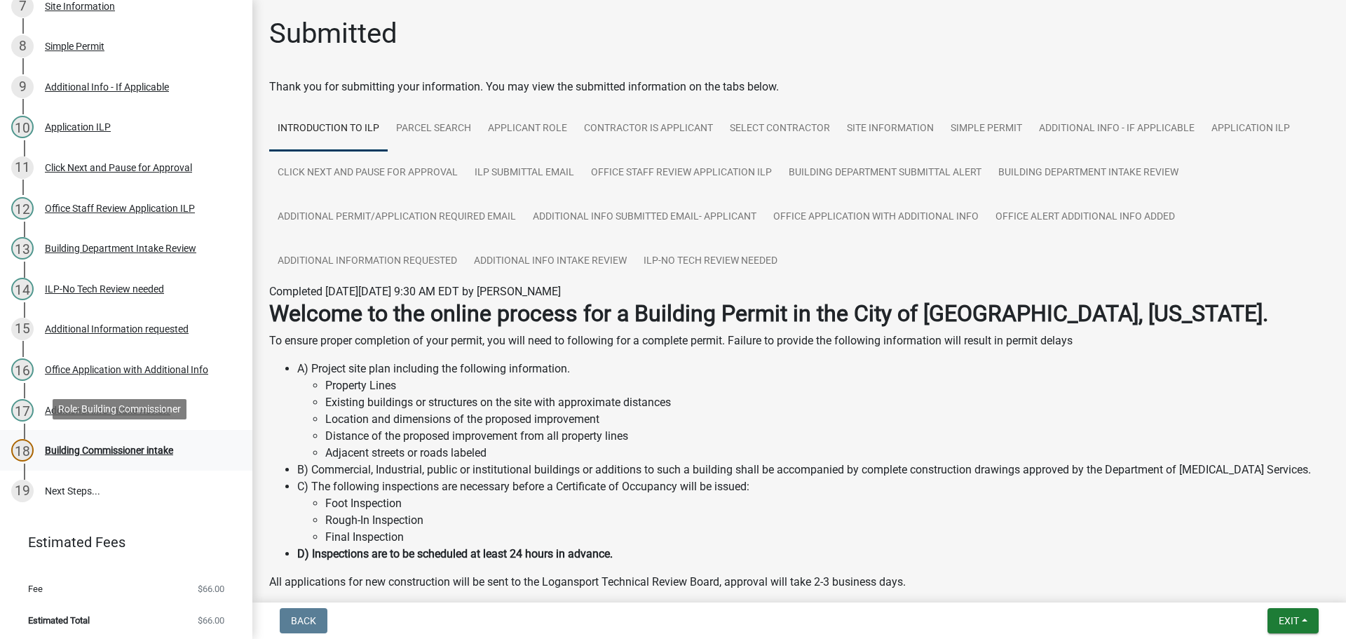
click at [104, 449] on div "Building Commissioner intake" at bounding box center [109, 450] width 128 height 10
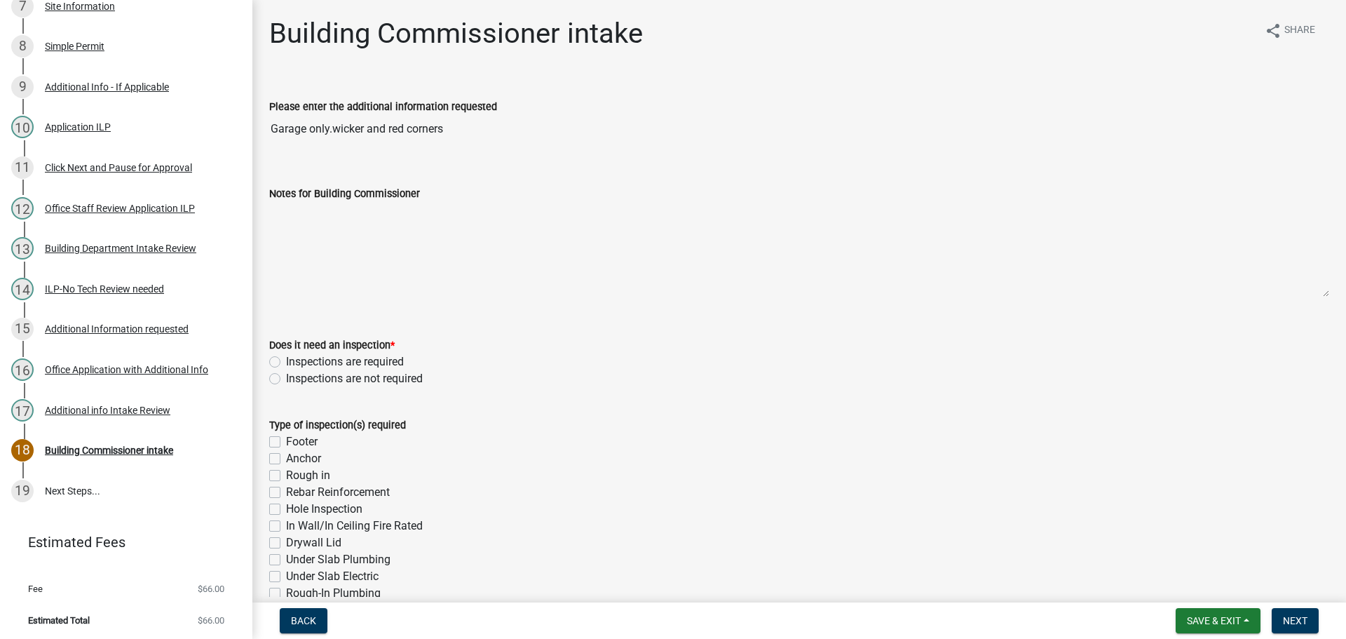
click at [286, 378] on label "Inspections are not required" at bounding box center [354, 378] width 137 height 17
click at [286, 378] on input "Inspections are not required" at bounding box center [290, 374] width 9 height 9
radio input "true"
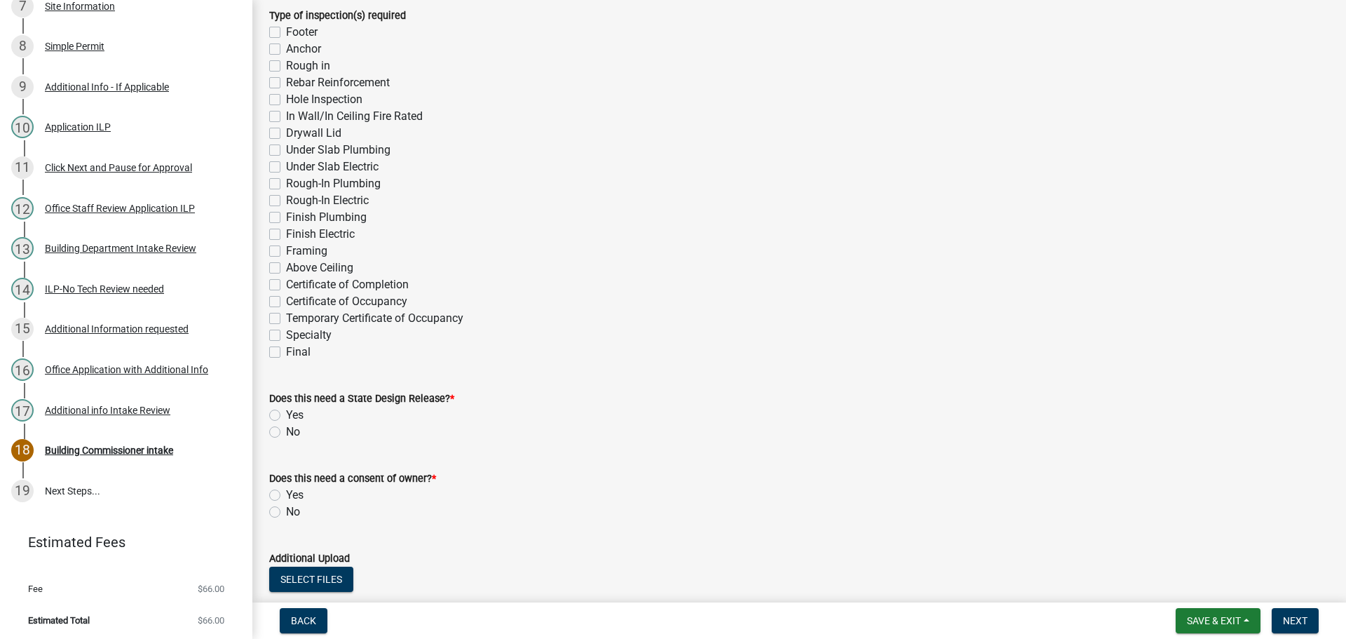
scroll to position [421, 0]
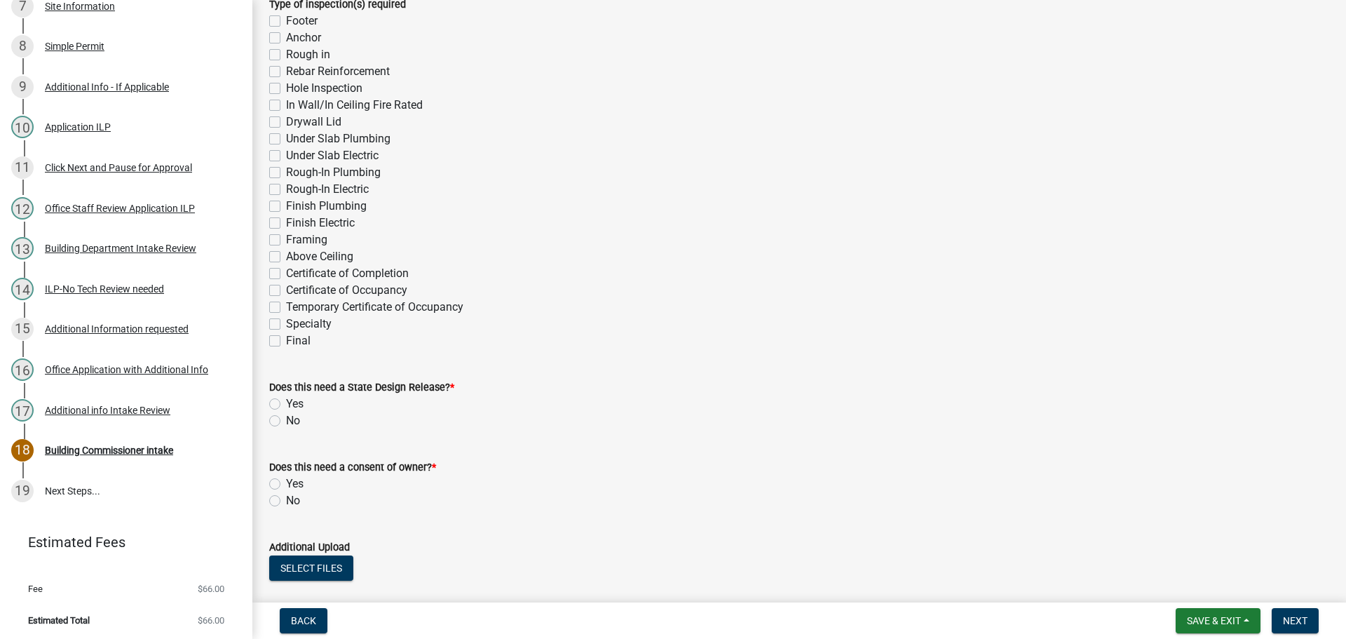
click at [286, 420] on label "No" at bounding box center [293, 420] width 14 height 17
click at [286, 420] on input "No" at bounding box center [290, 416] width 9 height 9
radio input "true"
click at [286, 498] on label "No" at bounding box center [293, 500] width 14 height 17
click at [286, 498] on input "No" at bounding box center [290, 496] width 9 height 9
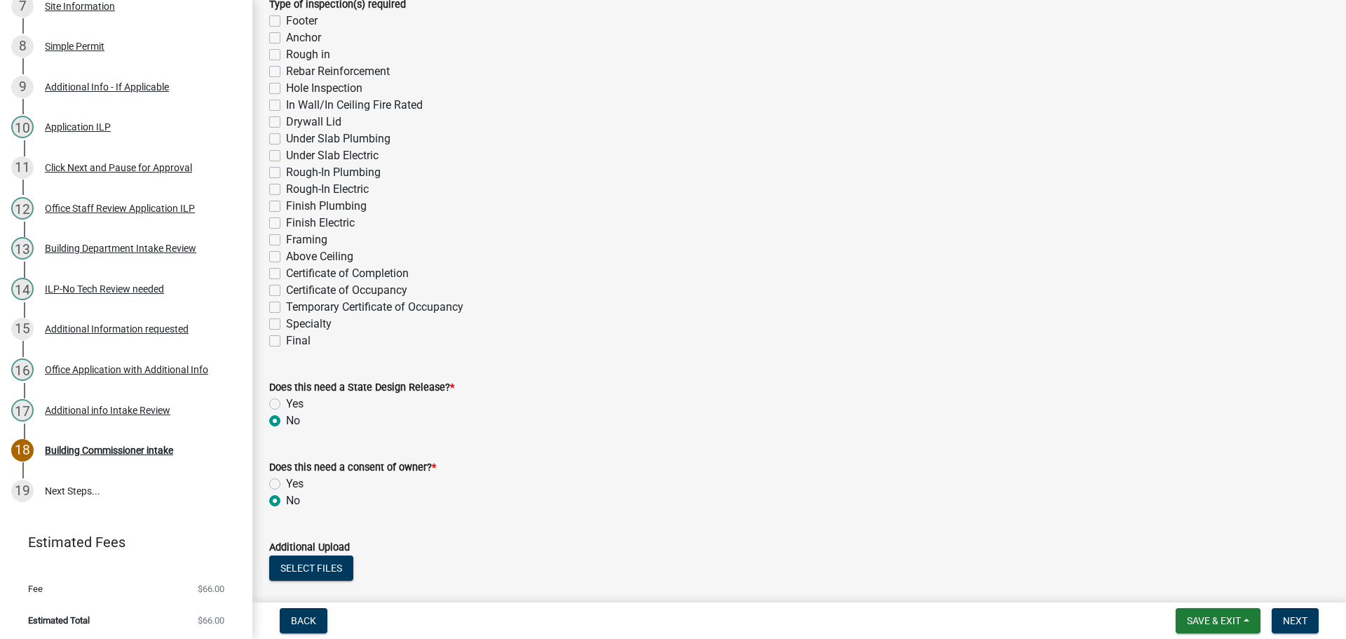
radio input "true"
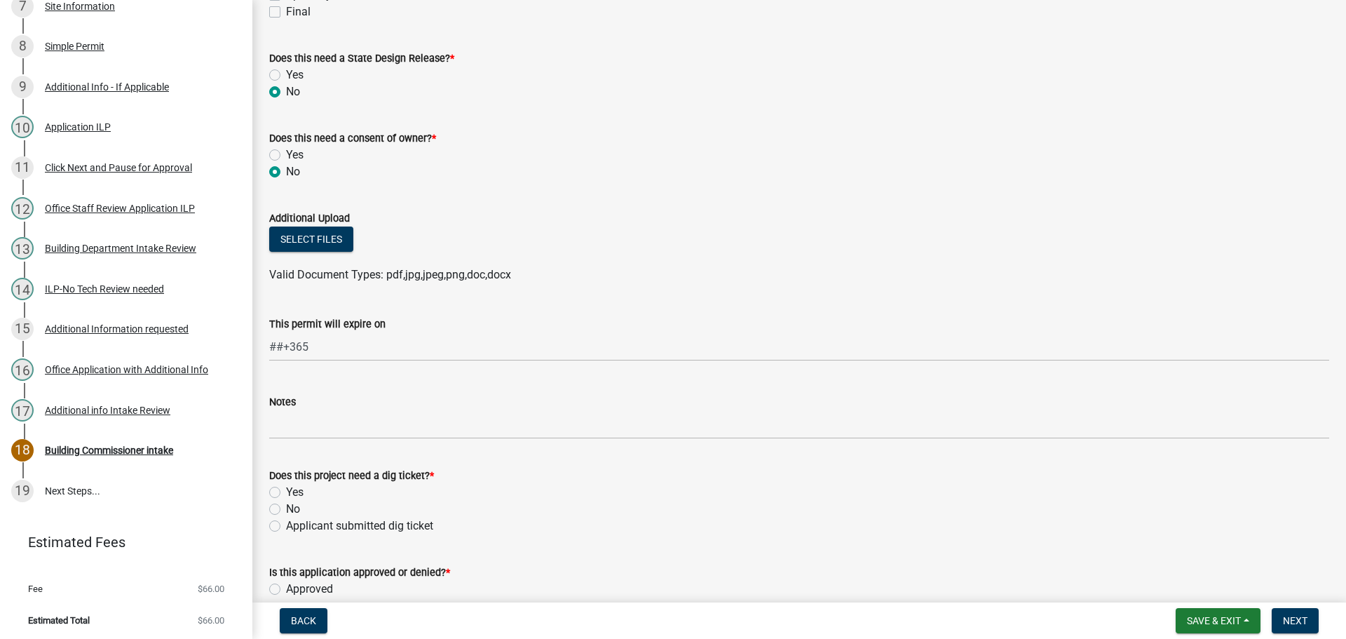
scroll to position [771, 0]
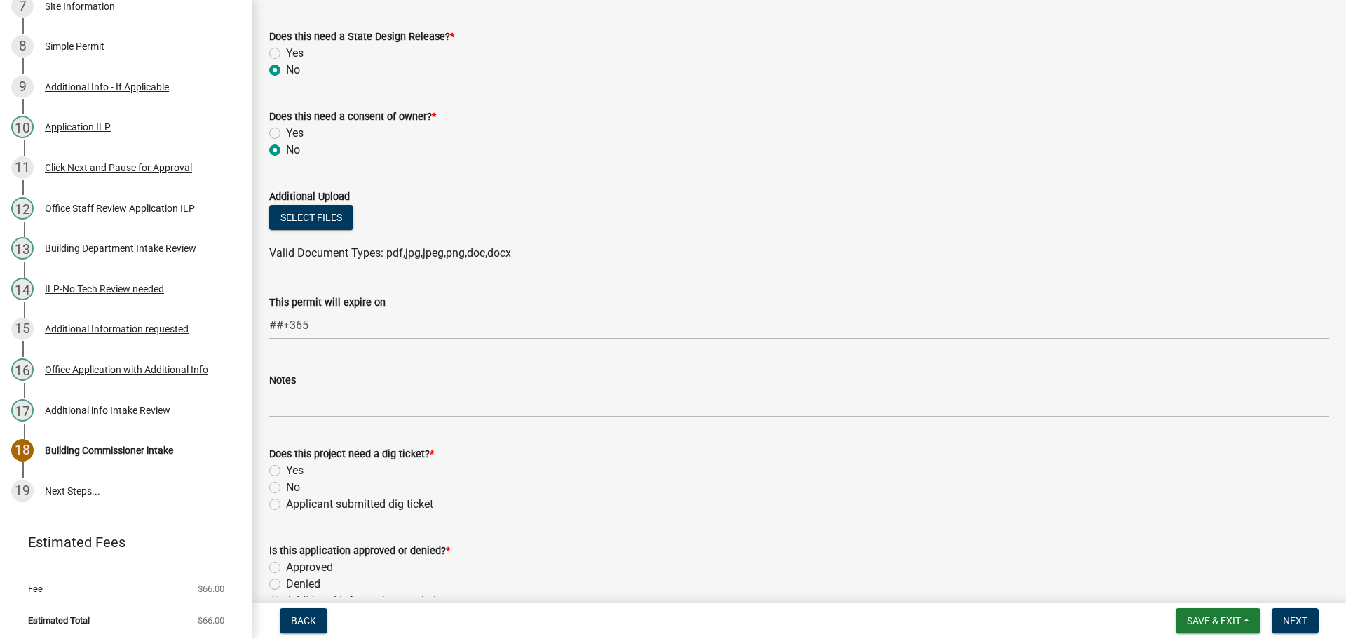
click at [286, 485] on label "No" at bounding box center [293, 487] width 14 height 17
click at [286, 485] on input "No" at bounding box center [290, 483] width 9 height 9
radio input "true"
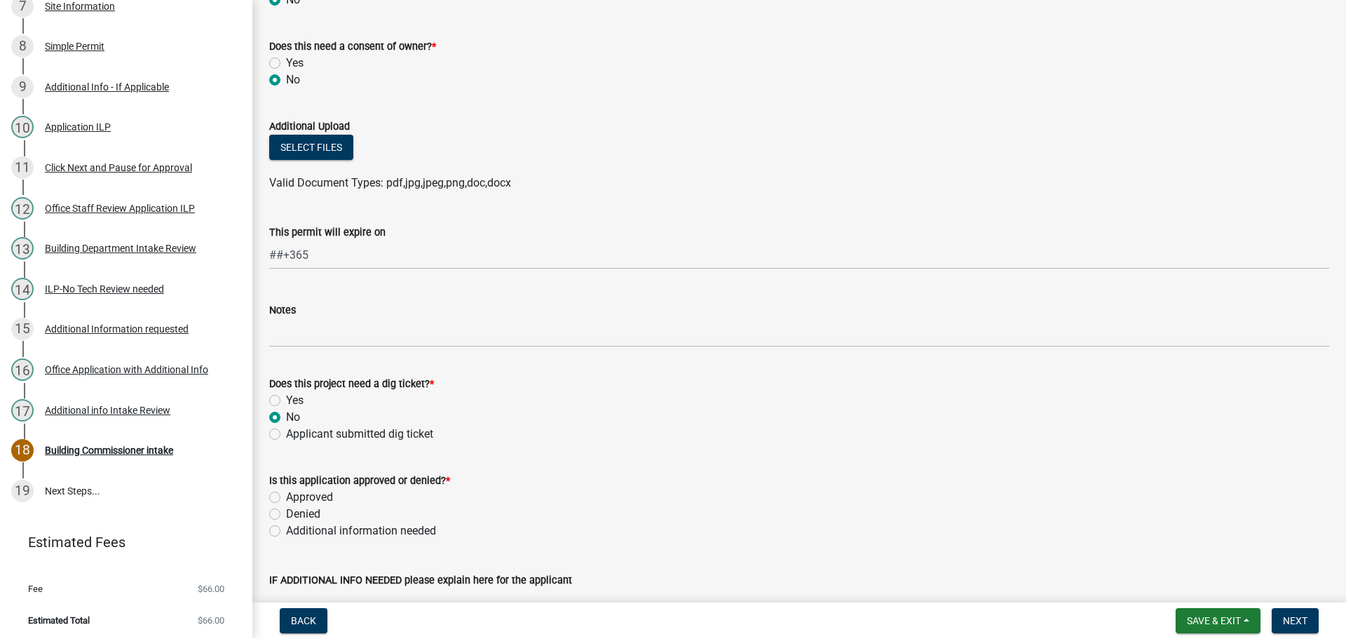
click at [286, 493] on label "Approved" at bounding box center [309, 497] width 47 height 17
click at [286, 493] on input "Approved" at bounding box center [290, 493] width 9 height 9
radio input "true"
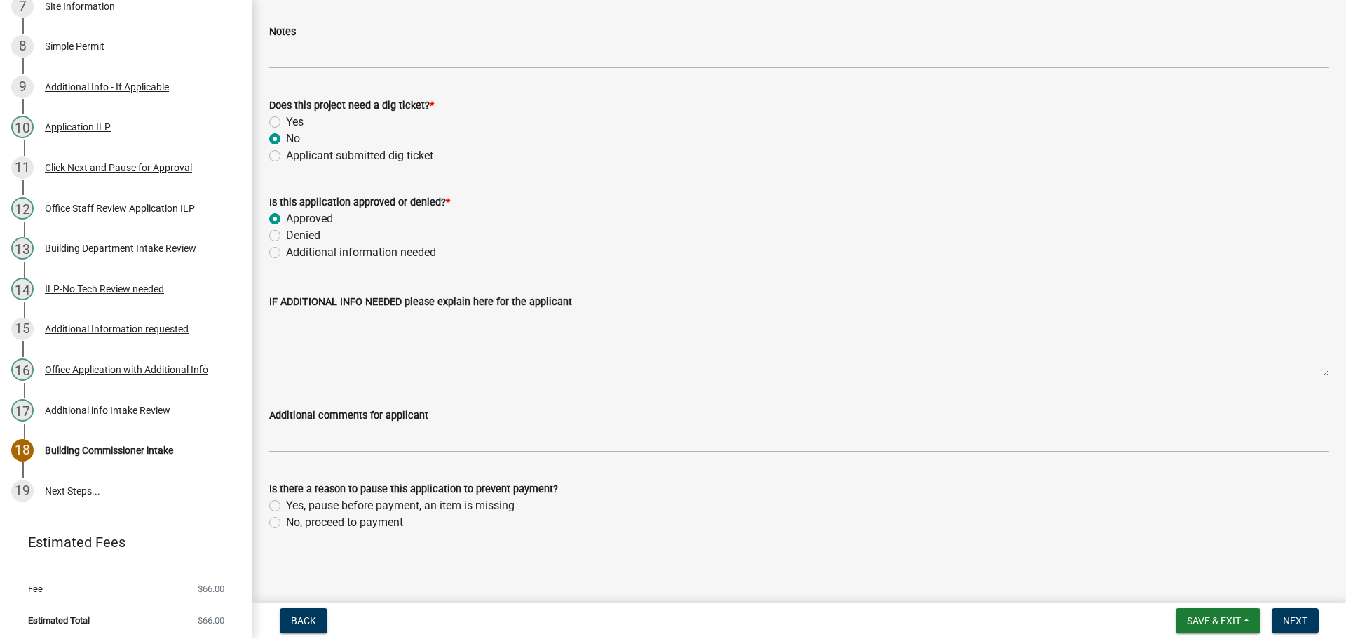
scroll to position [1121, 0]
drag, startPoint x: 279, startPoint y: 516, endPoint x: 414, endPoint y: 507, distance: 135.6
click at [282, 516] on div "No, proceed to payment" at bounding box center [799, 521] width 1060 height 17
click at [286, 524] on label "No, proceed to payment" at bounding box center [344, 521] width 117 height 17
click at [286, 522] on input "No, proceed to payment" at bounding box center [290, 517] width 9 height 9
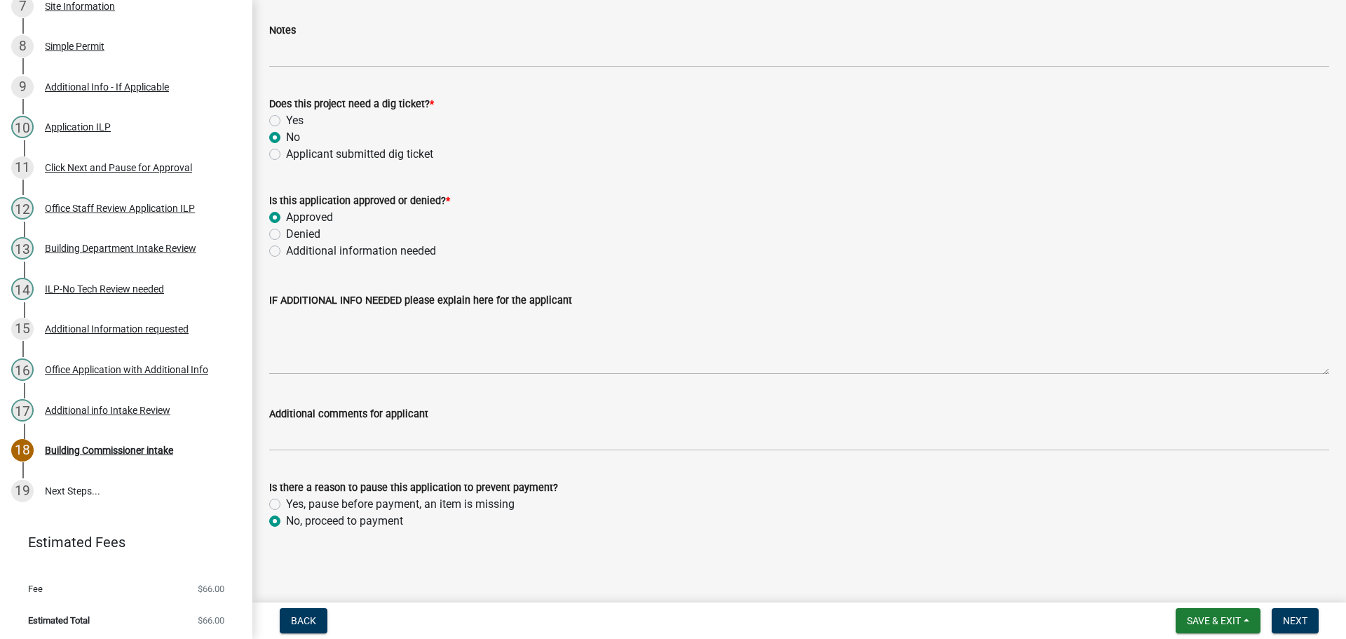
radio input "true"
click at [1285, 613] on button "Next" at bounding box center [1295, 620] width 47 height 25
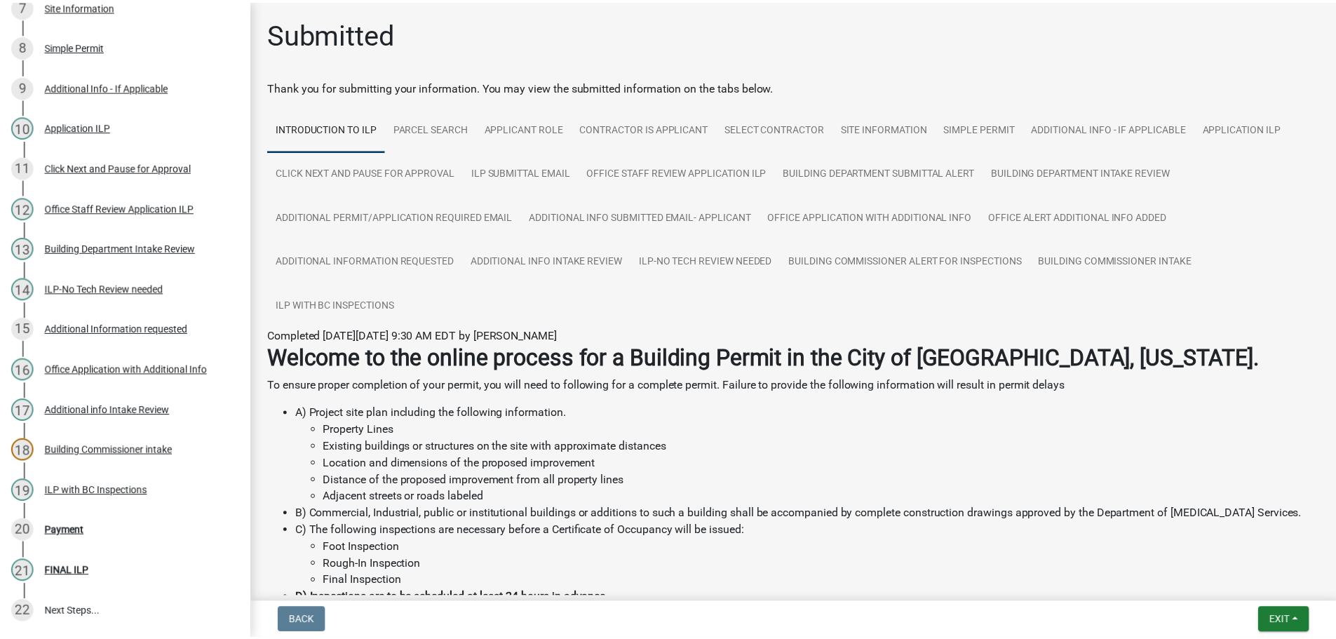
scroll to position [603, 0]
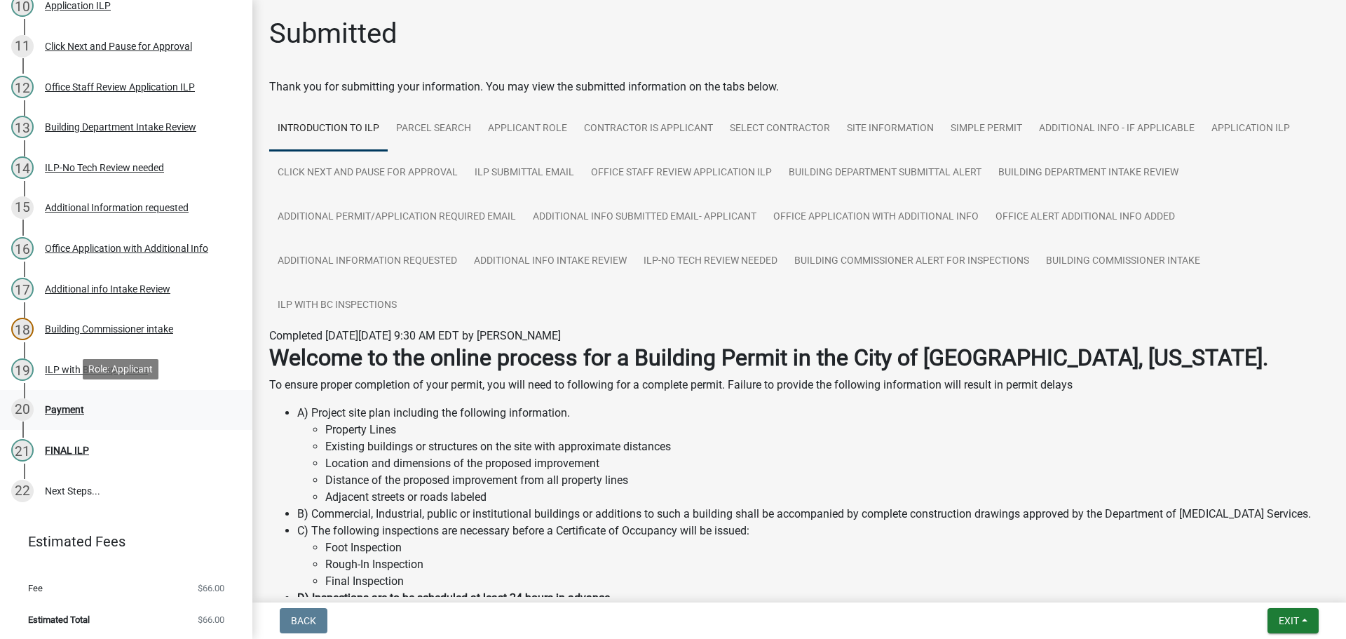
click at [50, 408] on div "Payment" at bounding box center [64, 410] width 39 height 10
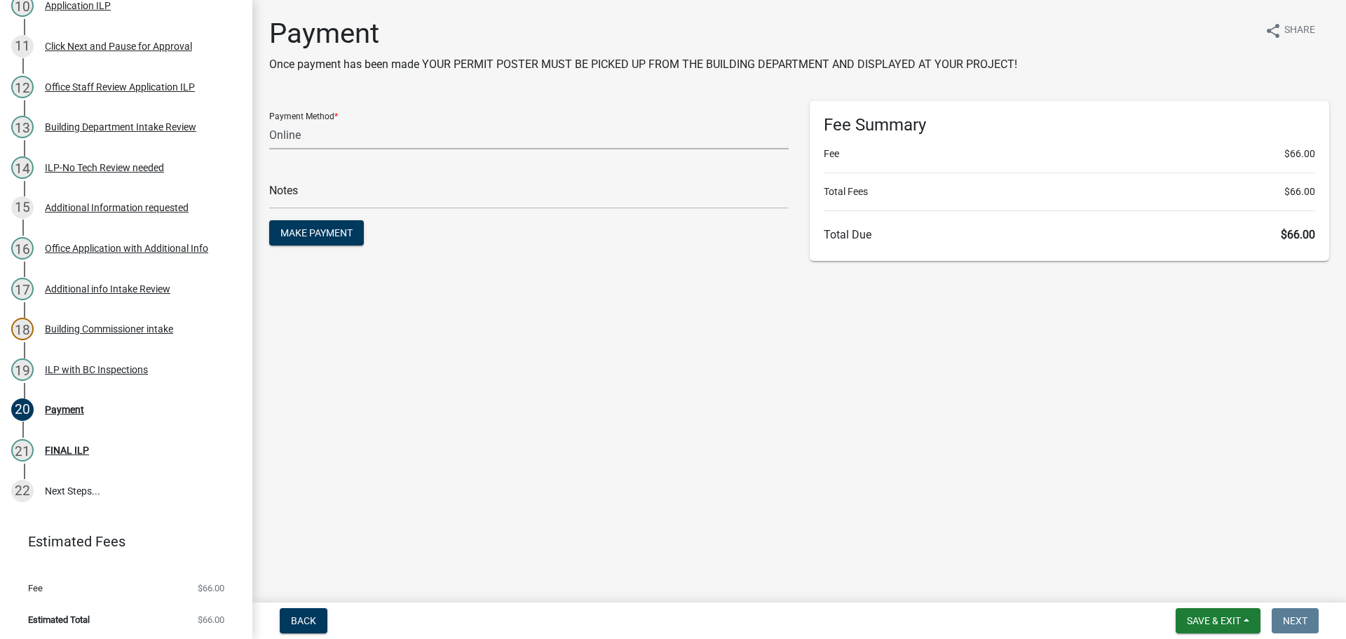
click at [461, 126] on select "Credit Card POS Check Cash Online" at bounding box center [529, 135] width 520 height 29
select select "1: 0"
click at [269, 121] on select "Credit Card POS Check Cash Online" at bounding box center [529, 135] width 520 height 29
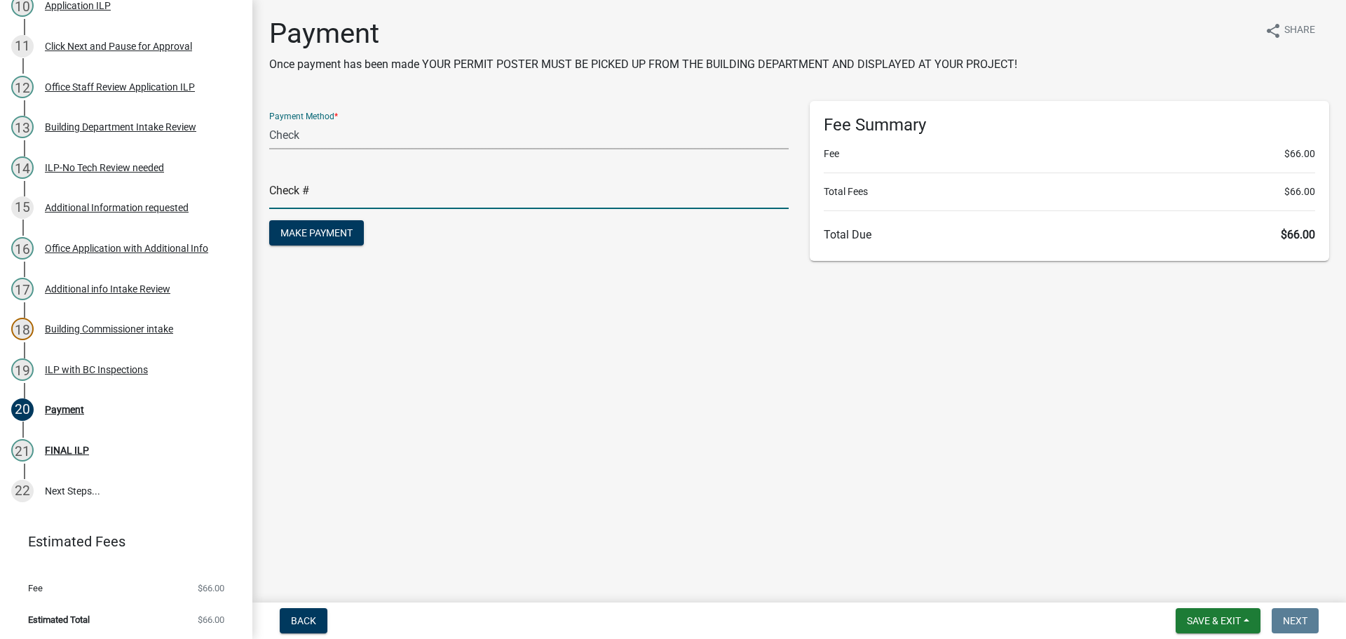
click at [434, 196] on input "text" at bounding box center [529, 194] width 520 height 29
type input "117833"
click at [338, 233] on span "Make Payment" at bounding box center [316, 232] width 72 height 11
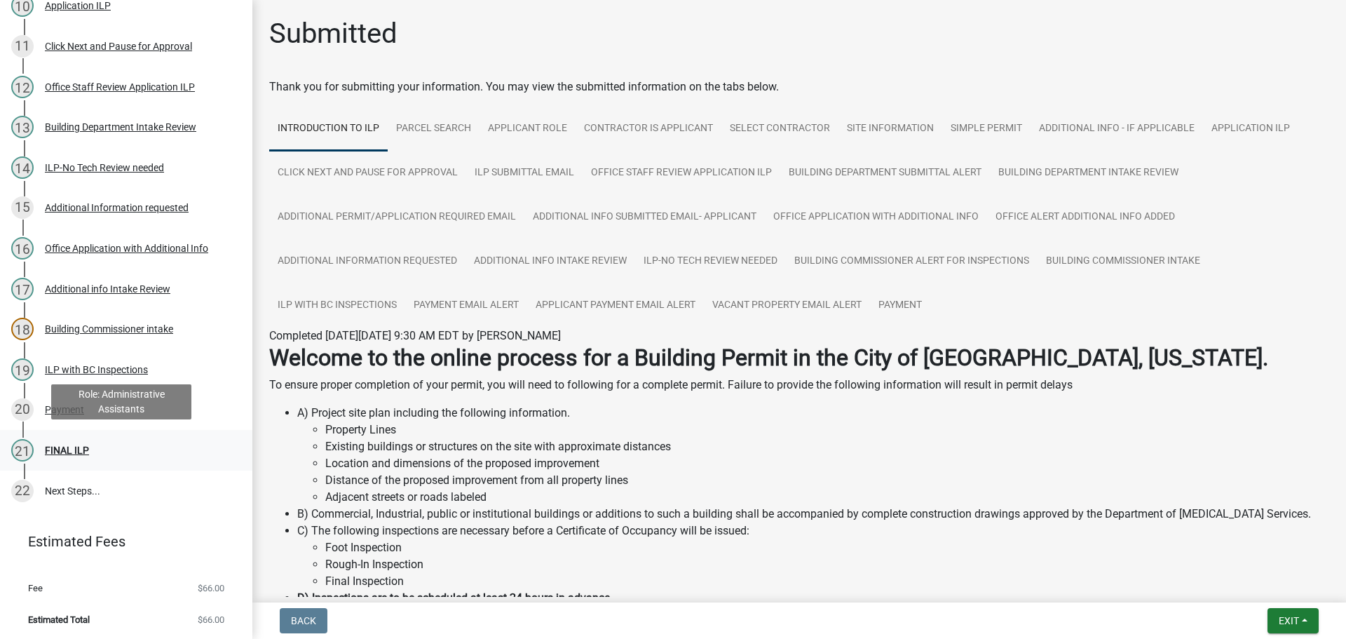
click at [62, 440] on div "21 FINAL ILP" at bounding box center [120, 450] width 219 height 22
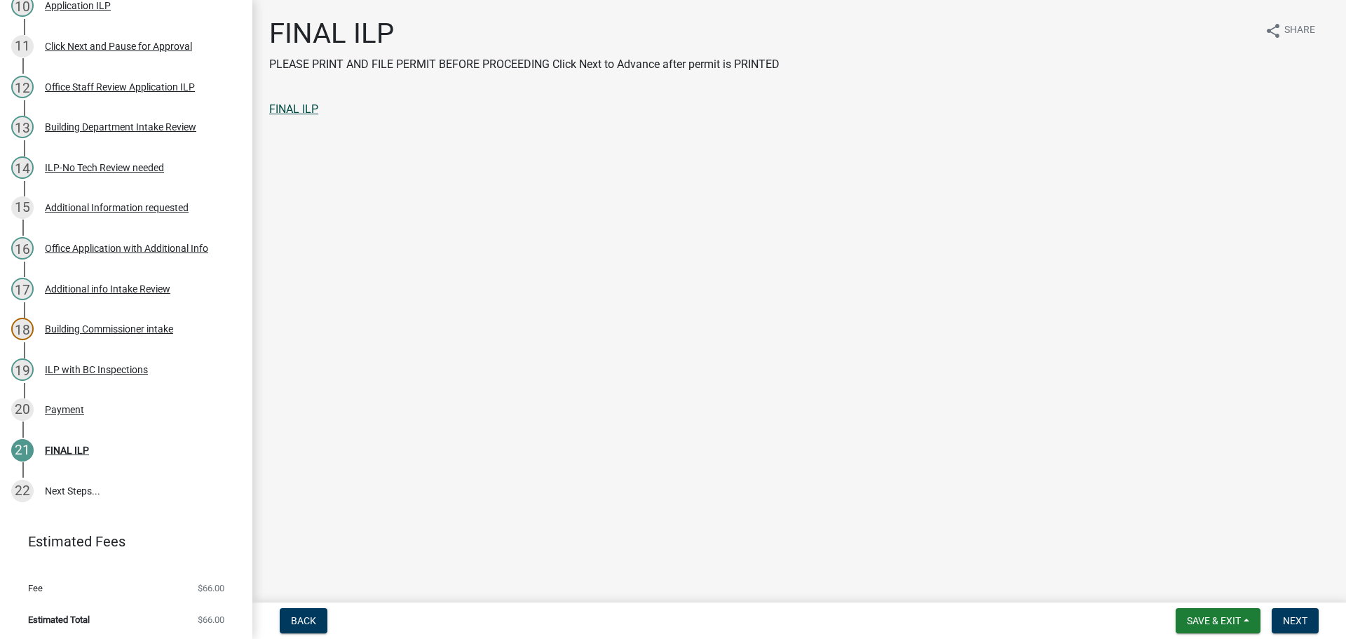
click at [297, 111] on link "FINAL ILP" at bounding box center [293, 108] width 49 height 13
drag, startPoint x: 1304, startPoint y: 622, endPoint x: 1254, endPoint y: 551, distance: 86.6
click at [1303, 622] on span "Next" at bounding box center [1295, 620] width 25 height 11
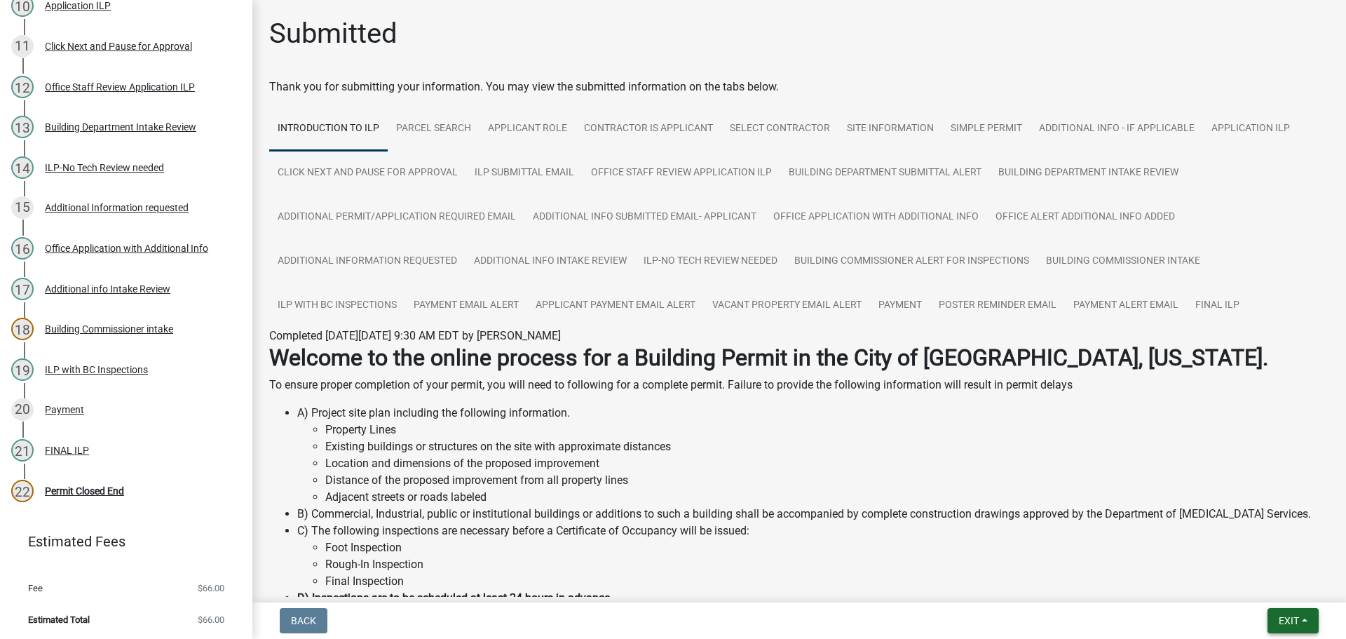
click at [1287, 616] on span "Exit" at bounding box center [1289, 620] width 20 height 11
click at [1275, 586] on button "Save & Exit" at bounding box center [1263, 584] width 112 height 34
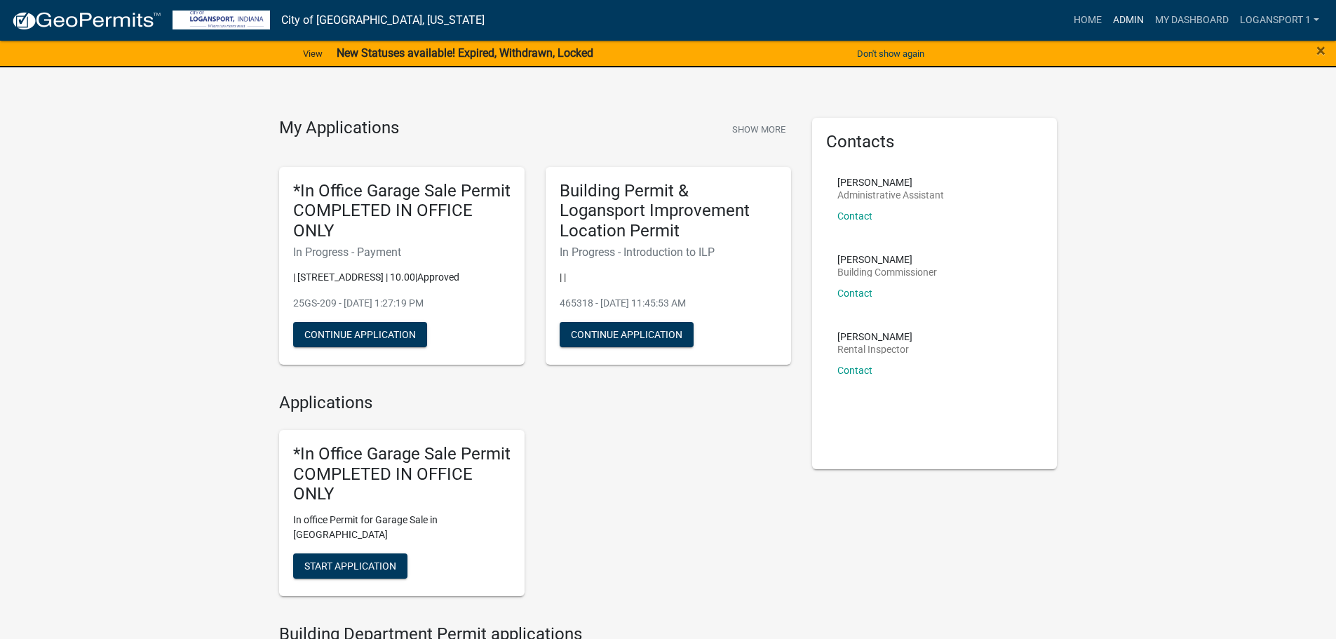
click at [1125, 13] on link "Admin" at bounding box center [1128, 20] width 42 height 27
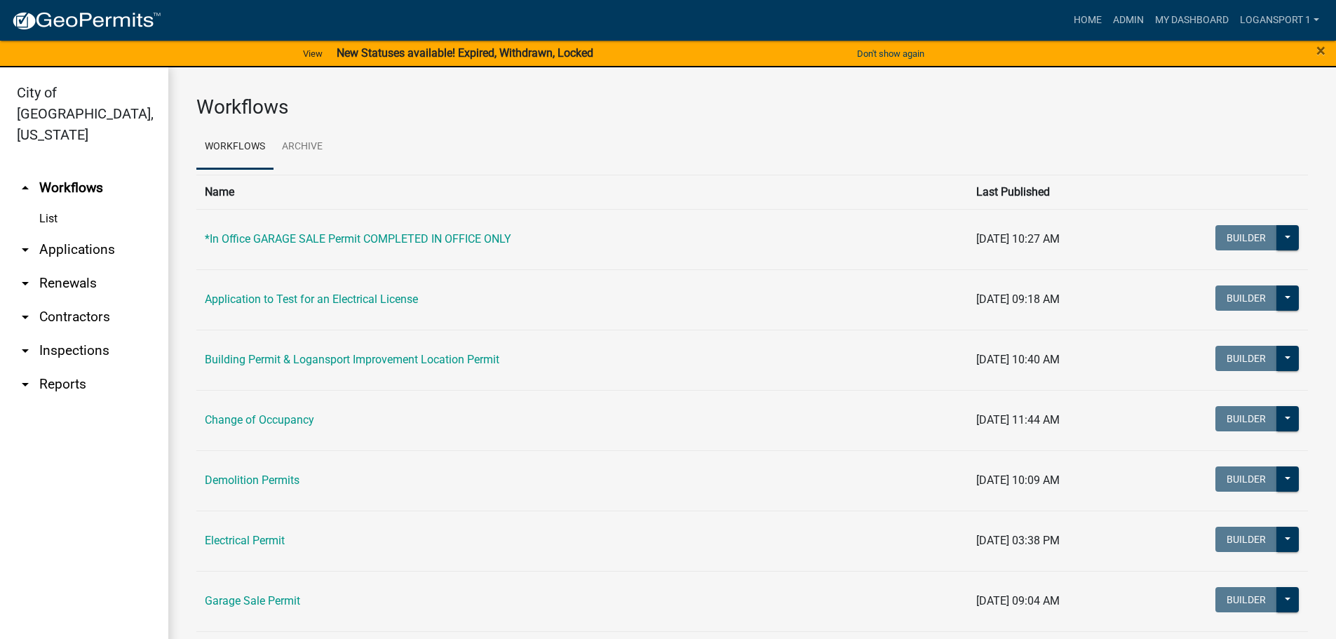
click at [72, 233] on link "arrow_drop_down Applications" at bounding box center [84, 250] width 168 height 34
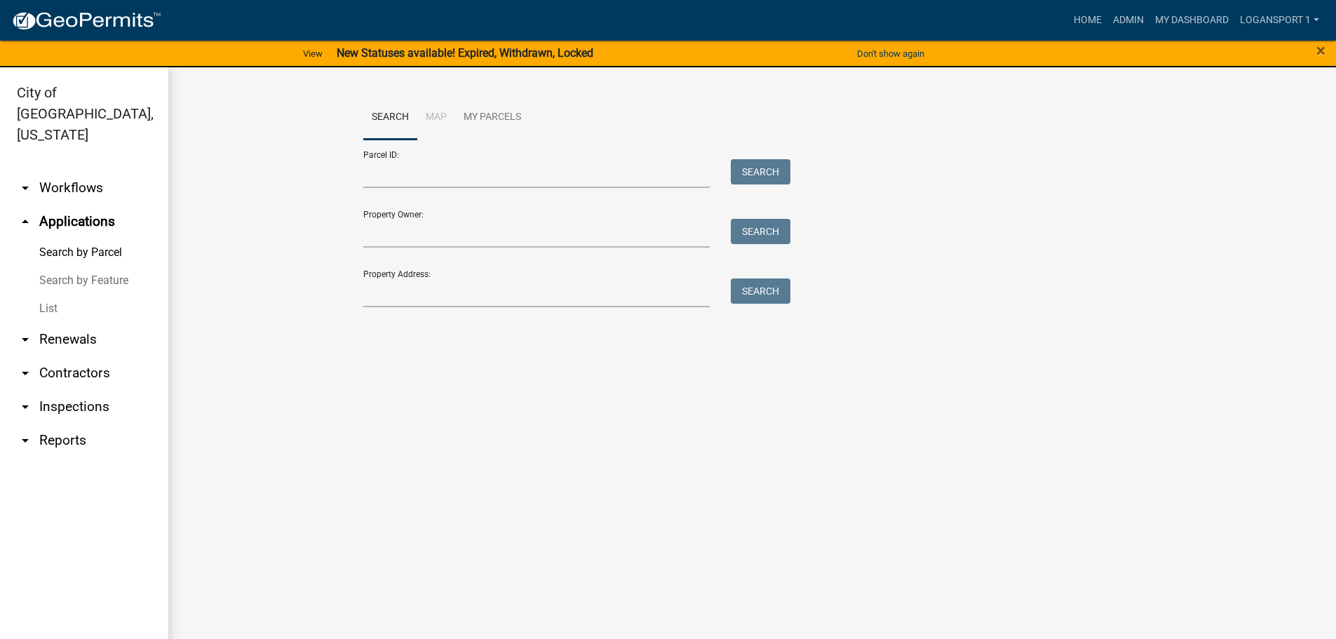
click at [44, 294] on link "List" at bounding box center [84, 308] width 168 height 28
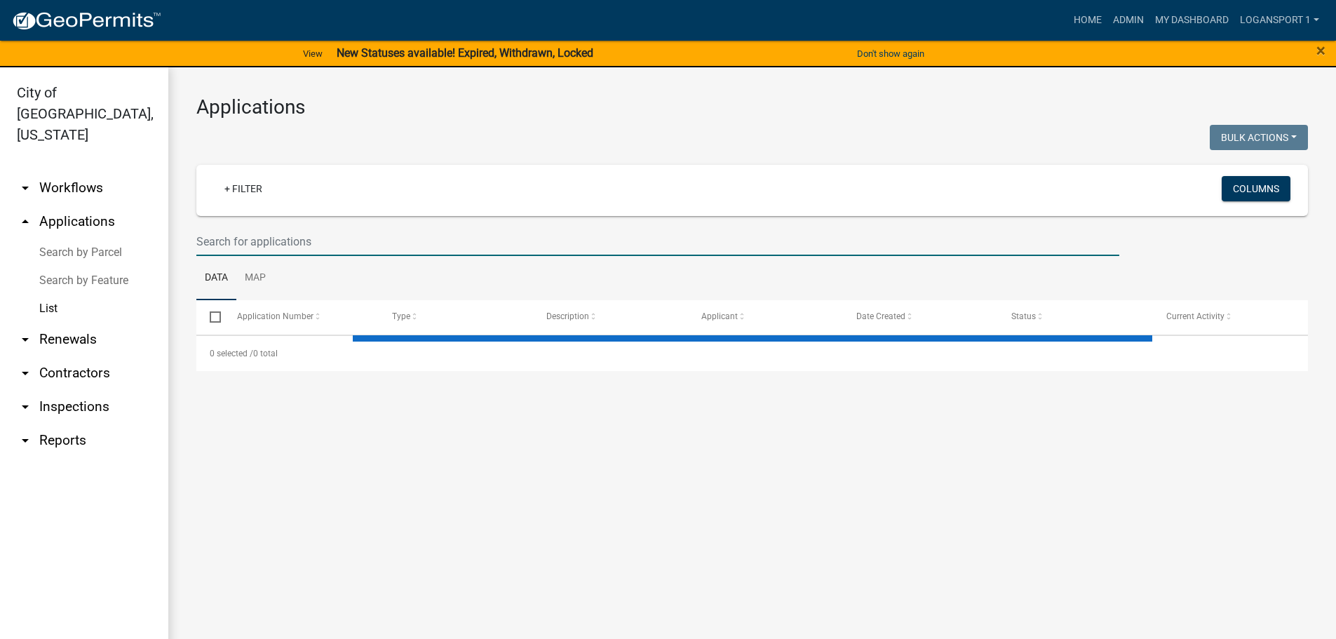
drag, startPoint x: 277, startPoint y: 246, endPoint x: 240, endPoint y: 229, distance: 40.8
click at [277, 246] on input "text" at bounding box center [657, 241] width 923 height 29
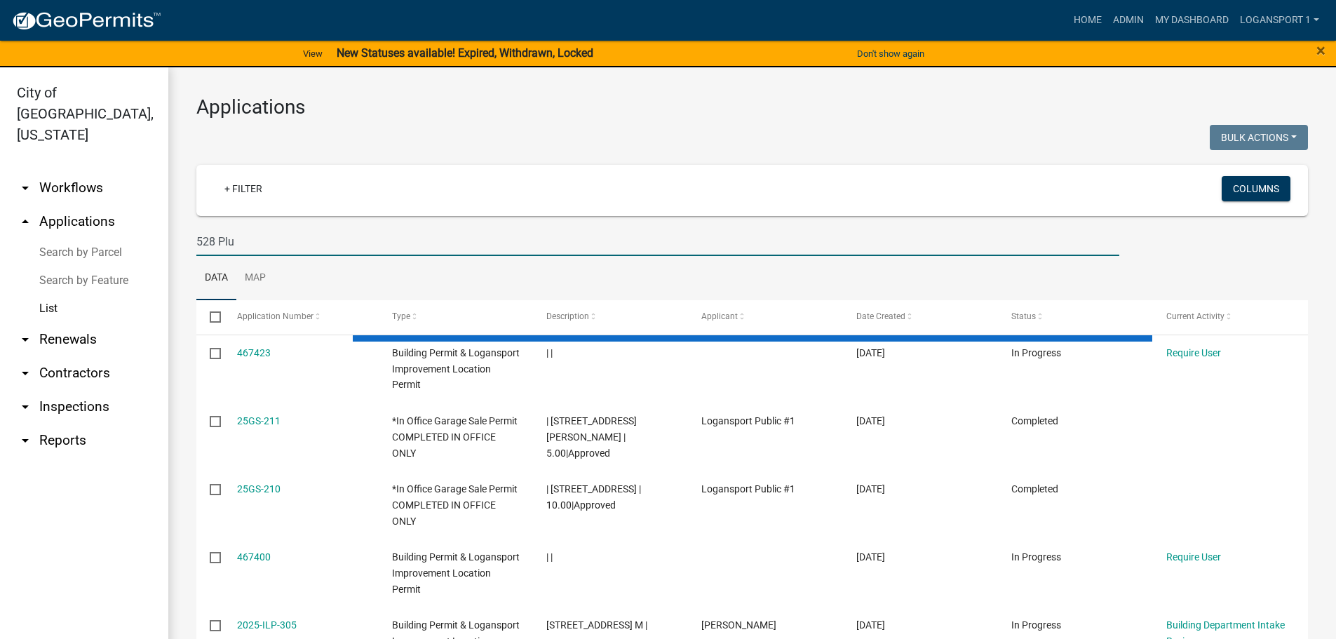
type input "528 Plu"
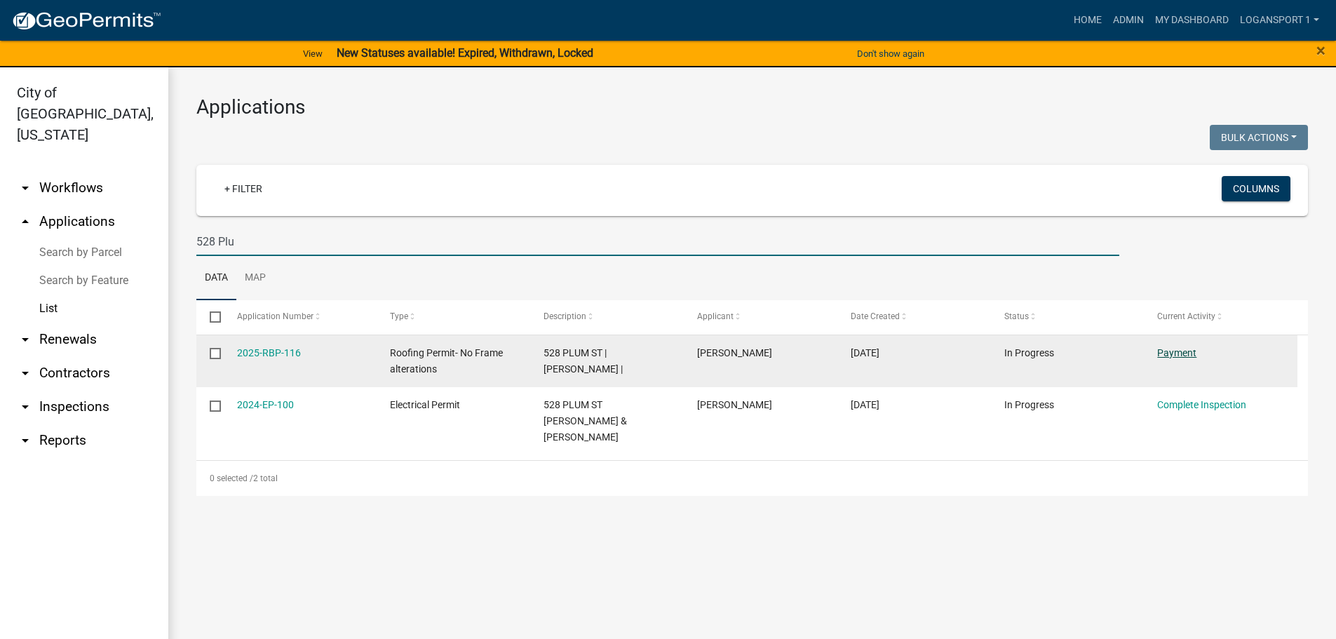
click at [1172, 351] on link "Payment" at bounding box center [1176, 352] width 39 height 11
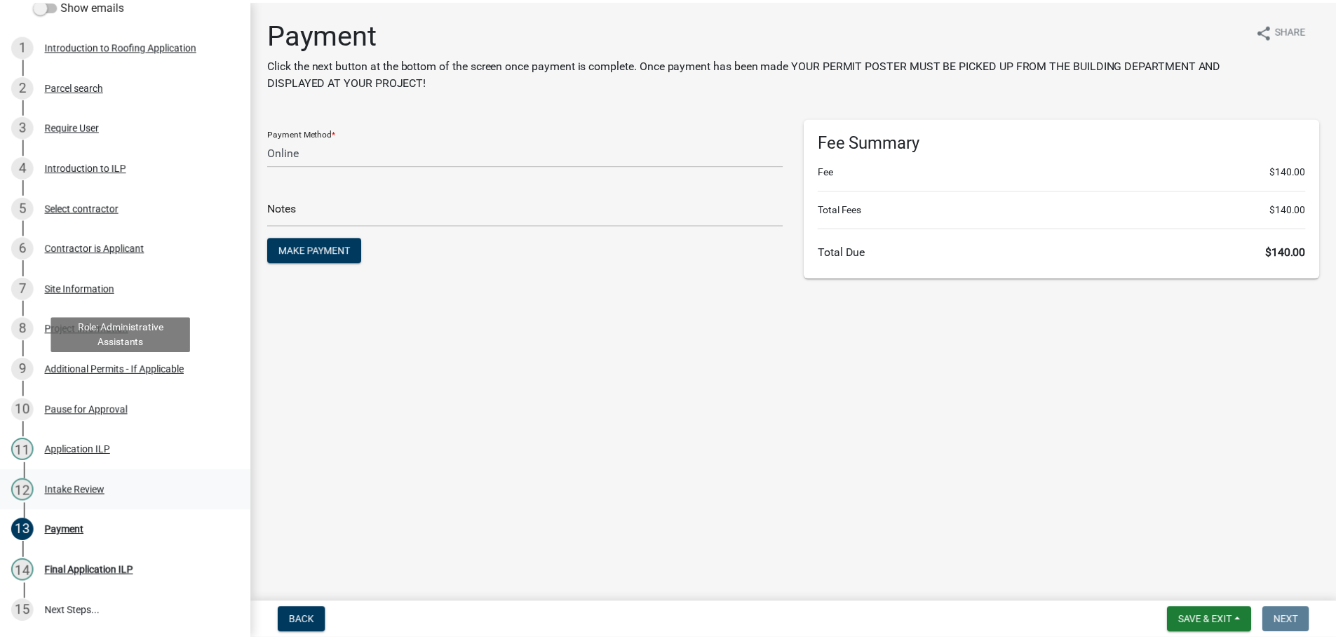
scroll to position [300, 0]
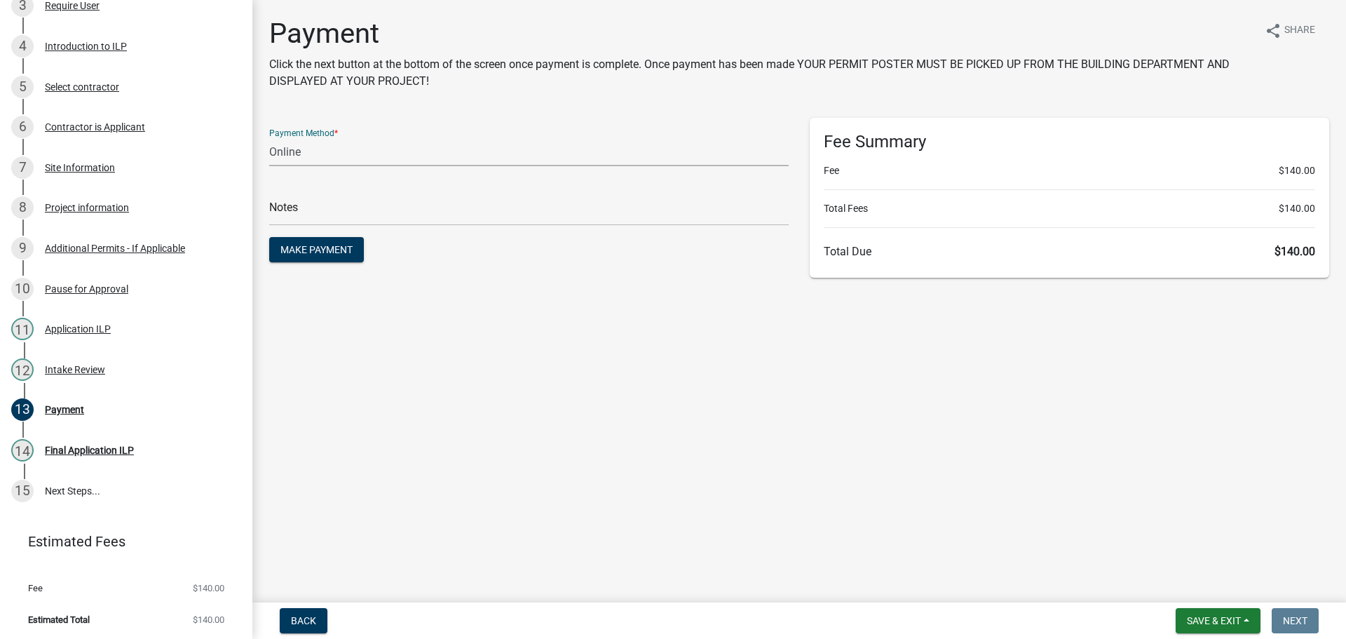
click at [404, 149] on select "Credit Card POS Check Cash Online" at bounding box center [529, 151] width 520 height 29
select select "1: 0"
click at [269, 137] on select "Credit Card POS Check Cash Online" at bounding box center [529, 151] width 520 height 29
click at [359, 210] on input "text" at bounding box center [529, 211] width 520 height 29
click at [321, 201] on input "text" at bounding box center [529, 211] width 520 height 29
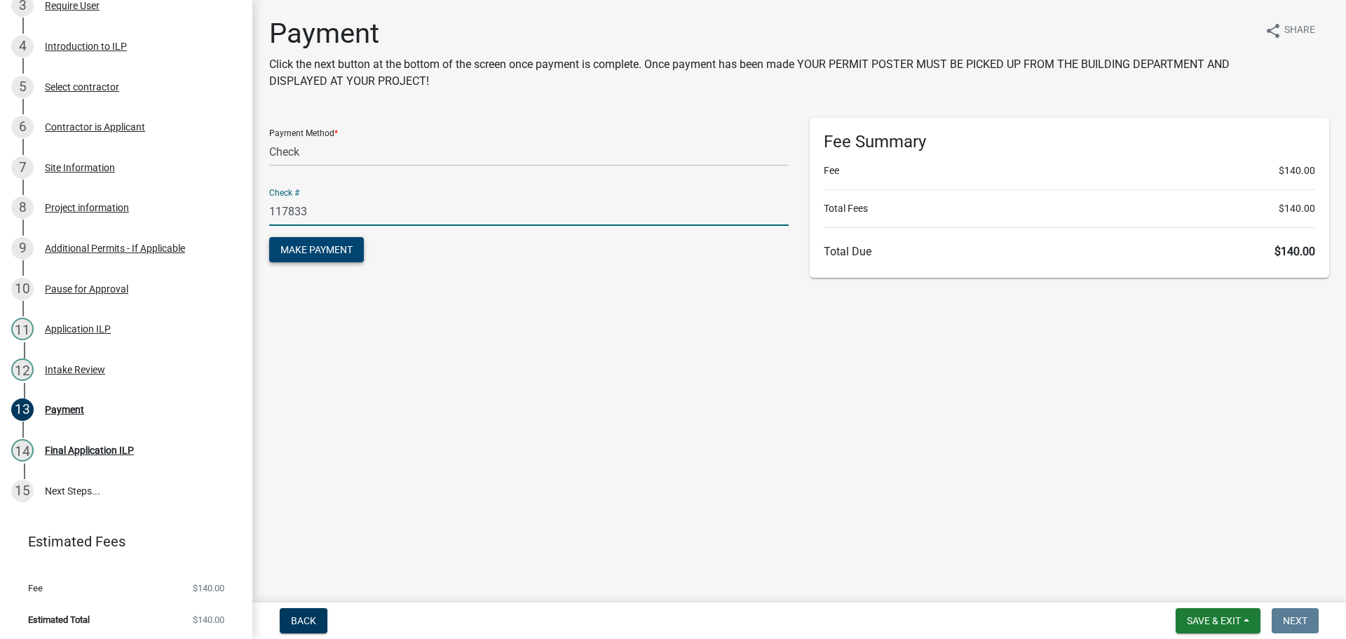
type input "117833"
click at [339, 254] on span "Make Payment" at bounding box center [316, 249] width 72 height 11
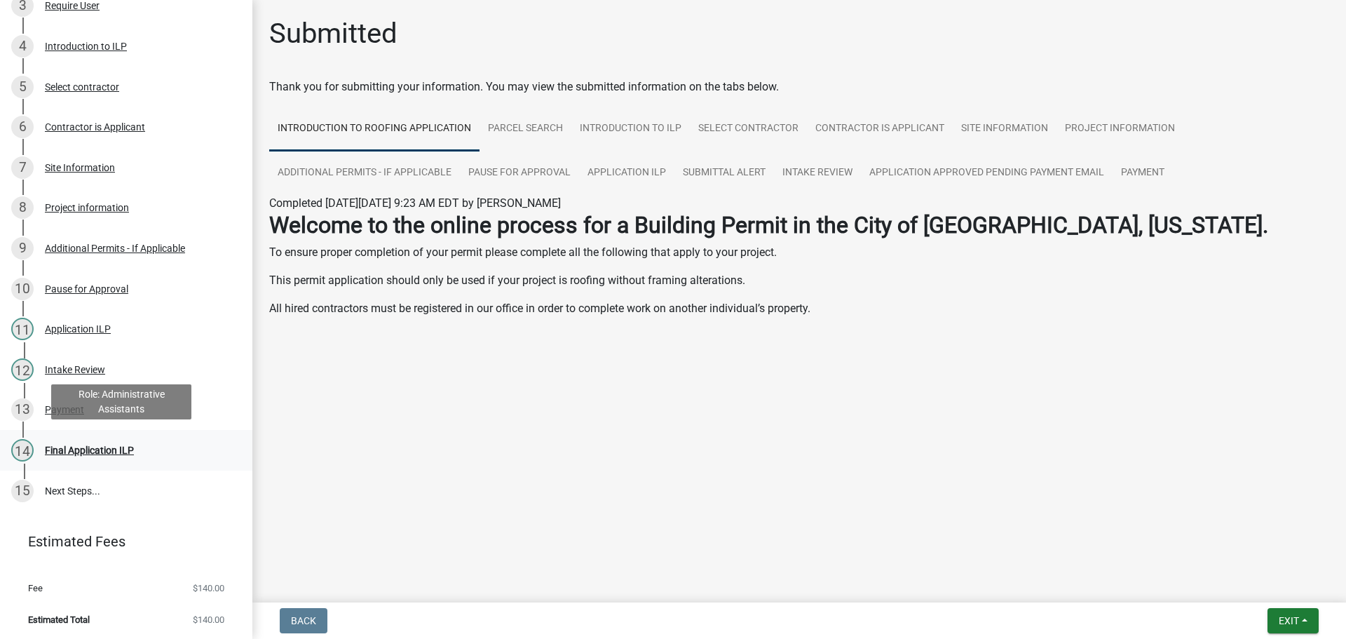
click at [93, 439] on div "14 Final Application ILP" at bounding box center [120, 450] width 219 height 22
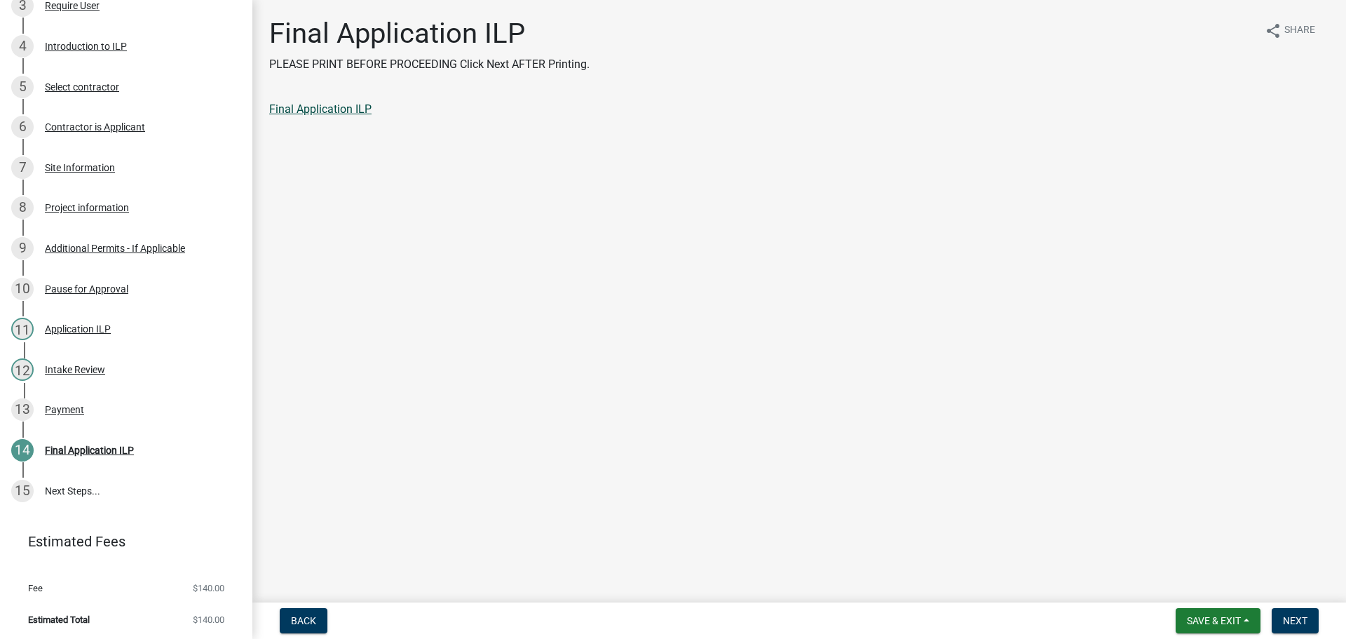
click at [326, 107] on link "Final Application ILP" at bounding box center [320, 108] width 102 height 13
click at [1303, 617] on span "Next" at bounding box center [1295, 620] width 25 height 11
